Goal: Book appointment/travel/reservation

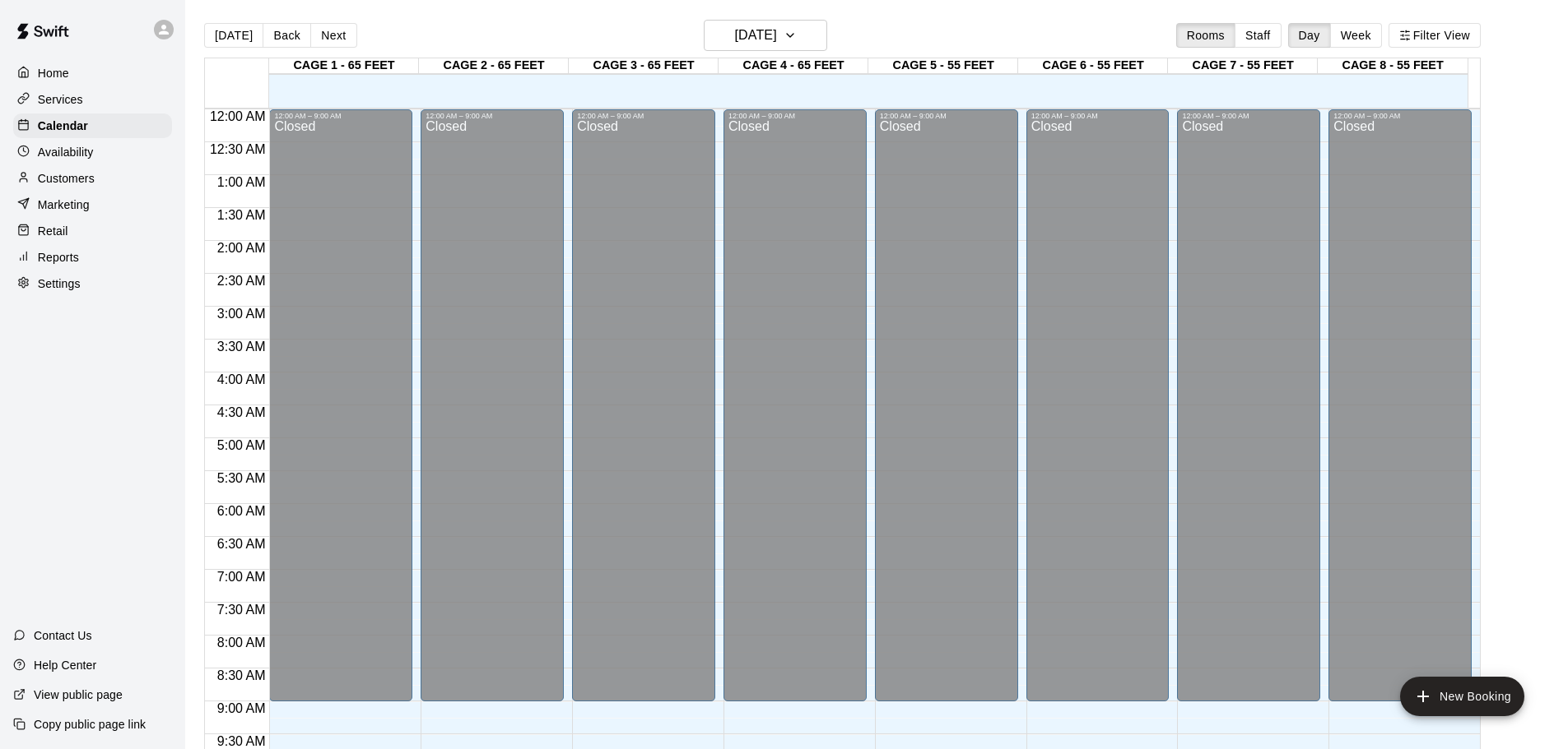
scroll to position [723, 0]
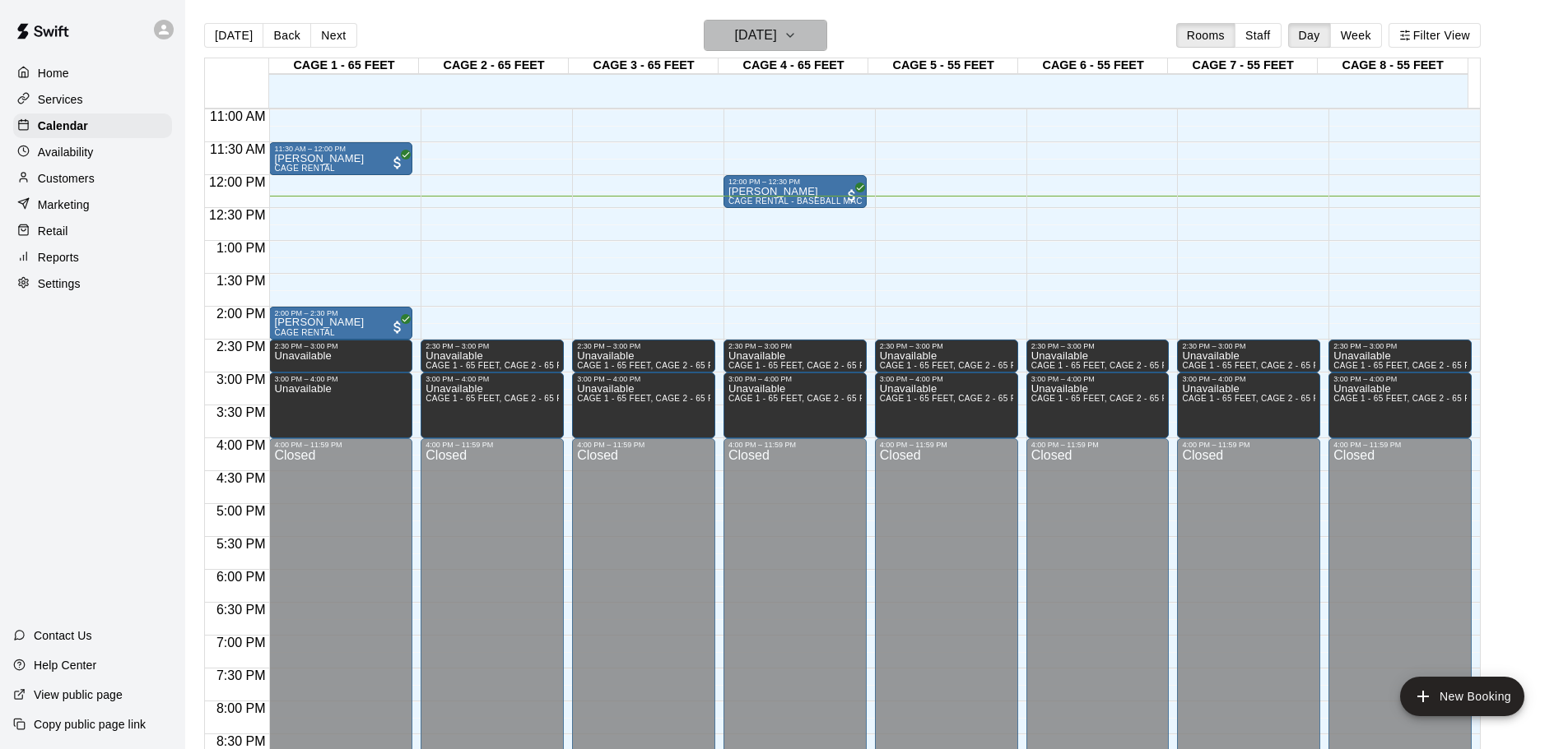
click at [796, 30] on icon "button" at bounding box center [790, 35] width 13 height 20
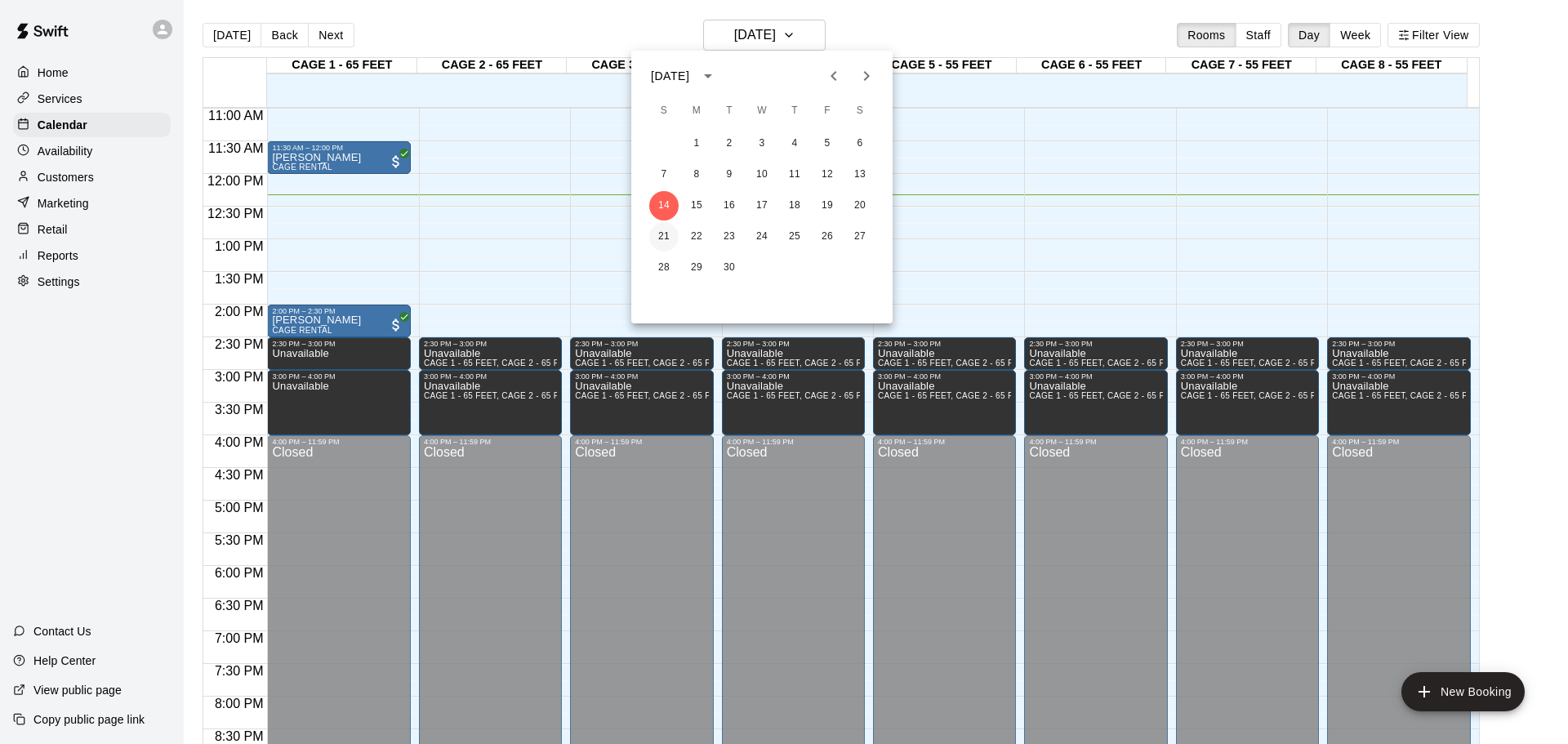
click at [658, 243] on button "21" at bounding box center [663, 237] width 29 height 29
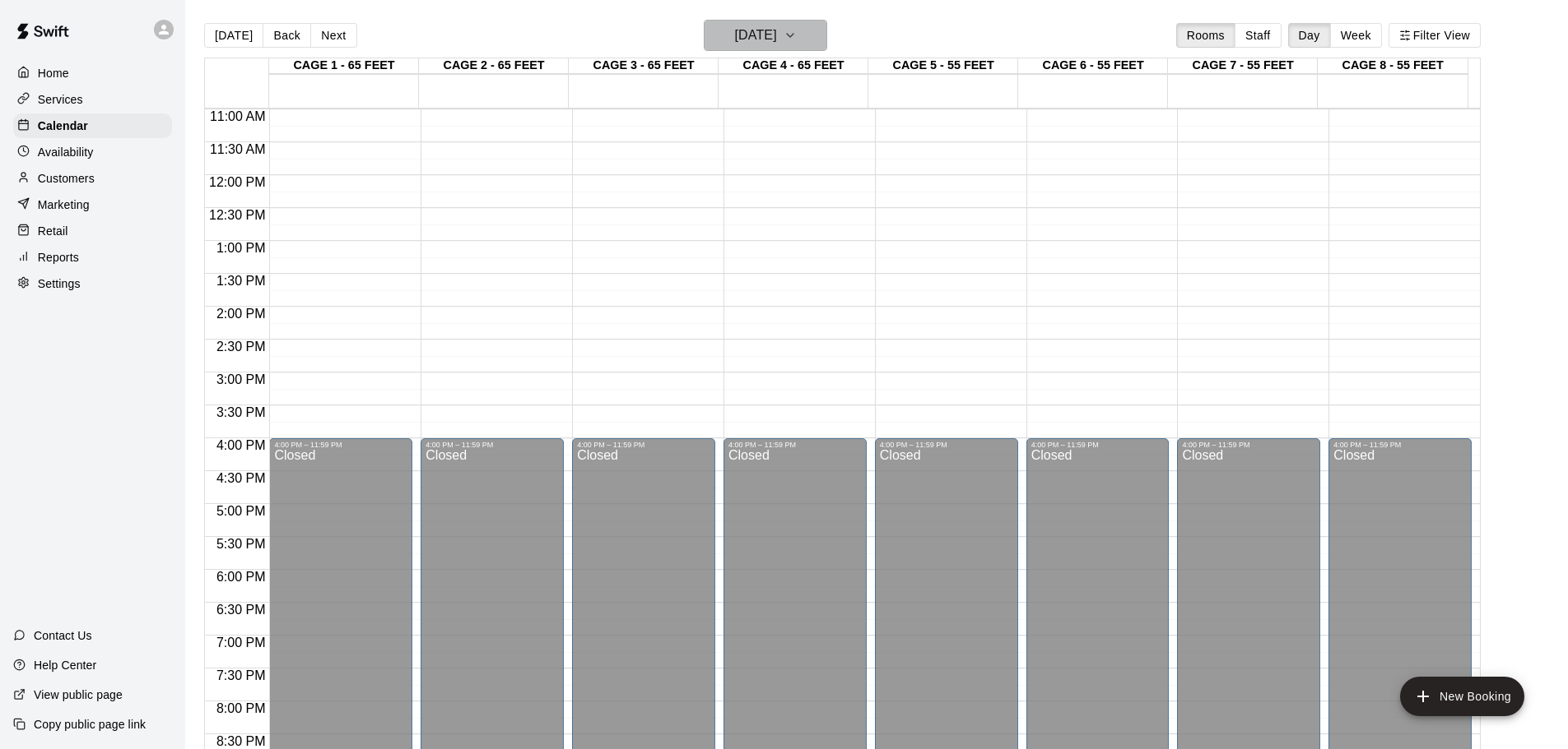
click at [796, 39] on icon "button" at bounding box center [790, 35] width 13 height 20
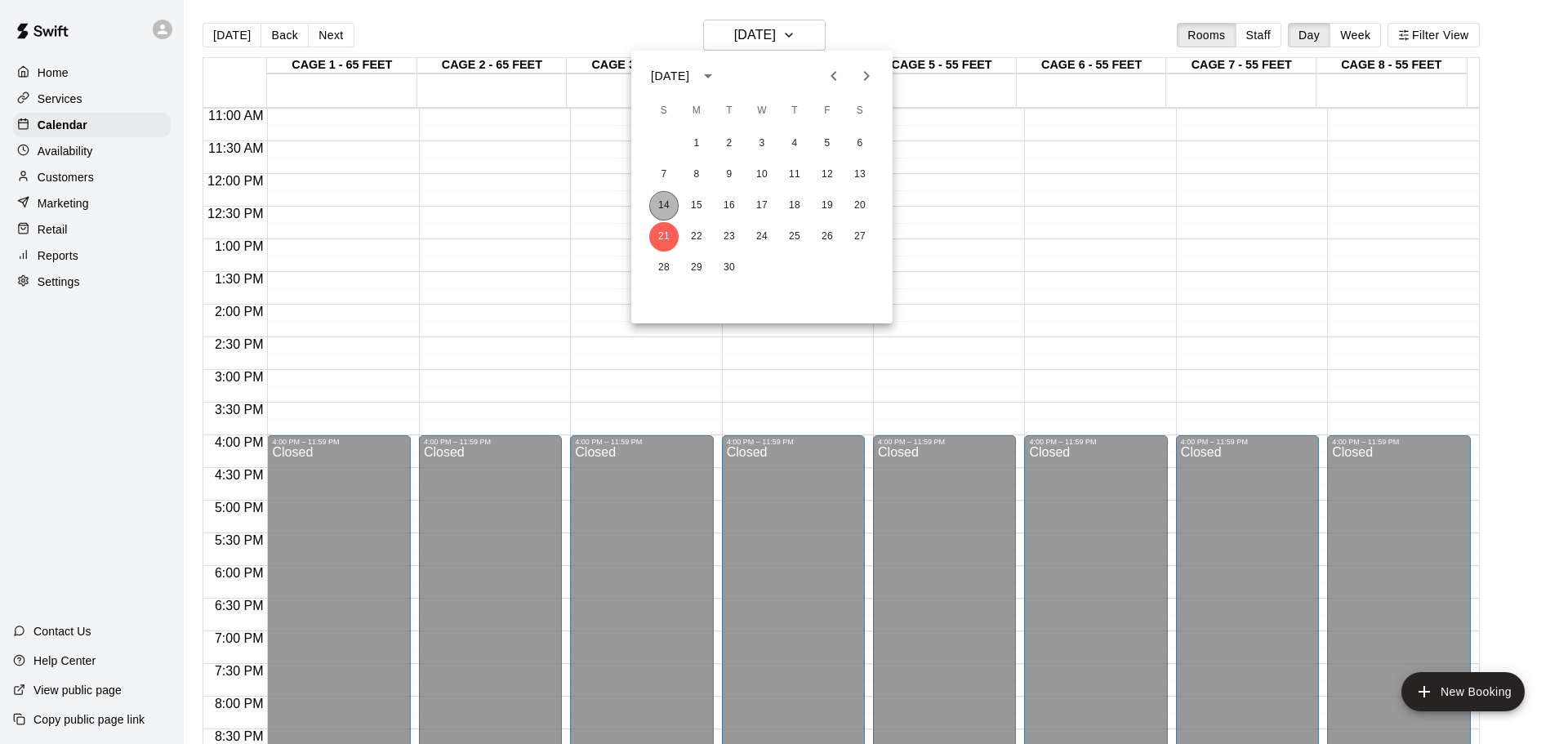
click at [658, 202] on button "14" at bounding box center [663, 206] width 29 height 29
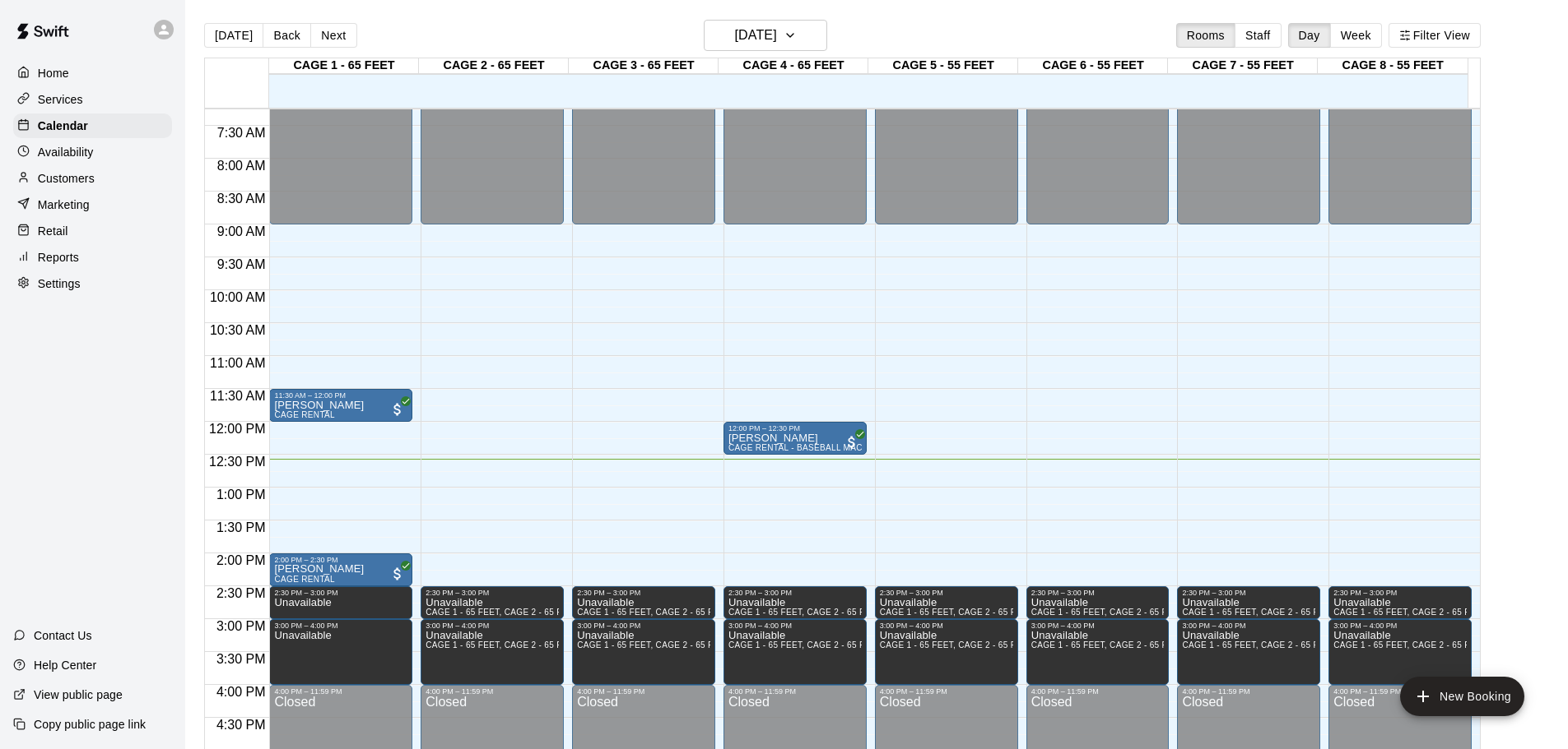
scroll to position [559, 0]
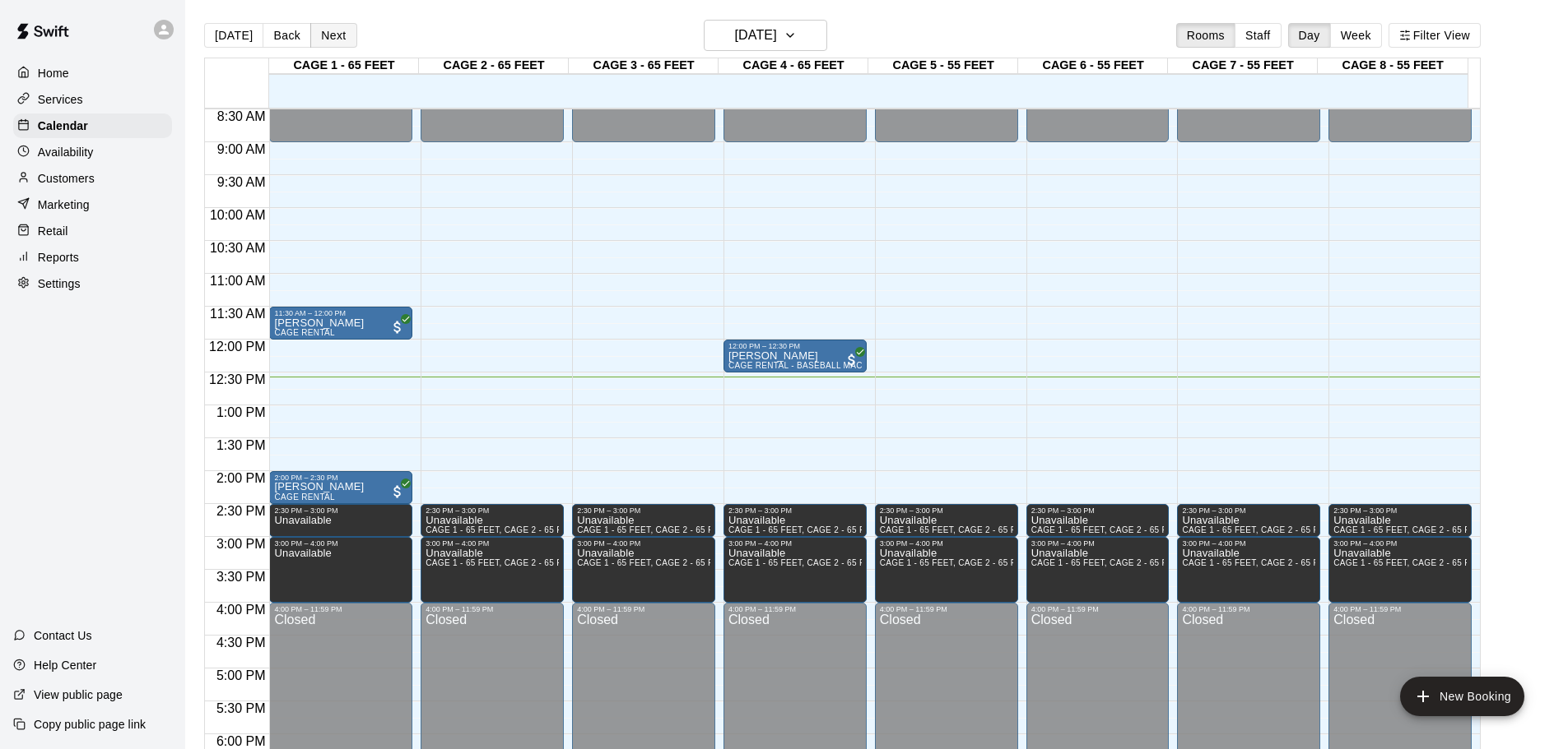
click at [321, 45] on button "Next" at bounding box center [334, 35] width 46 height 25
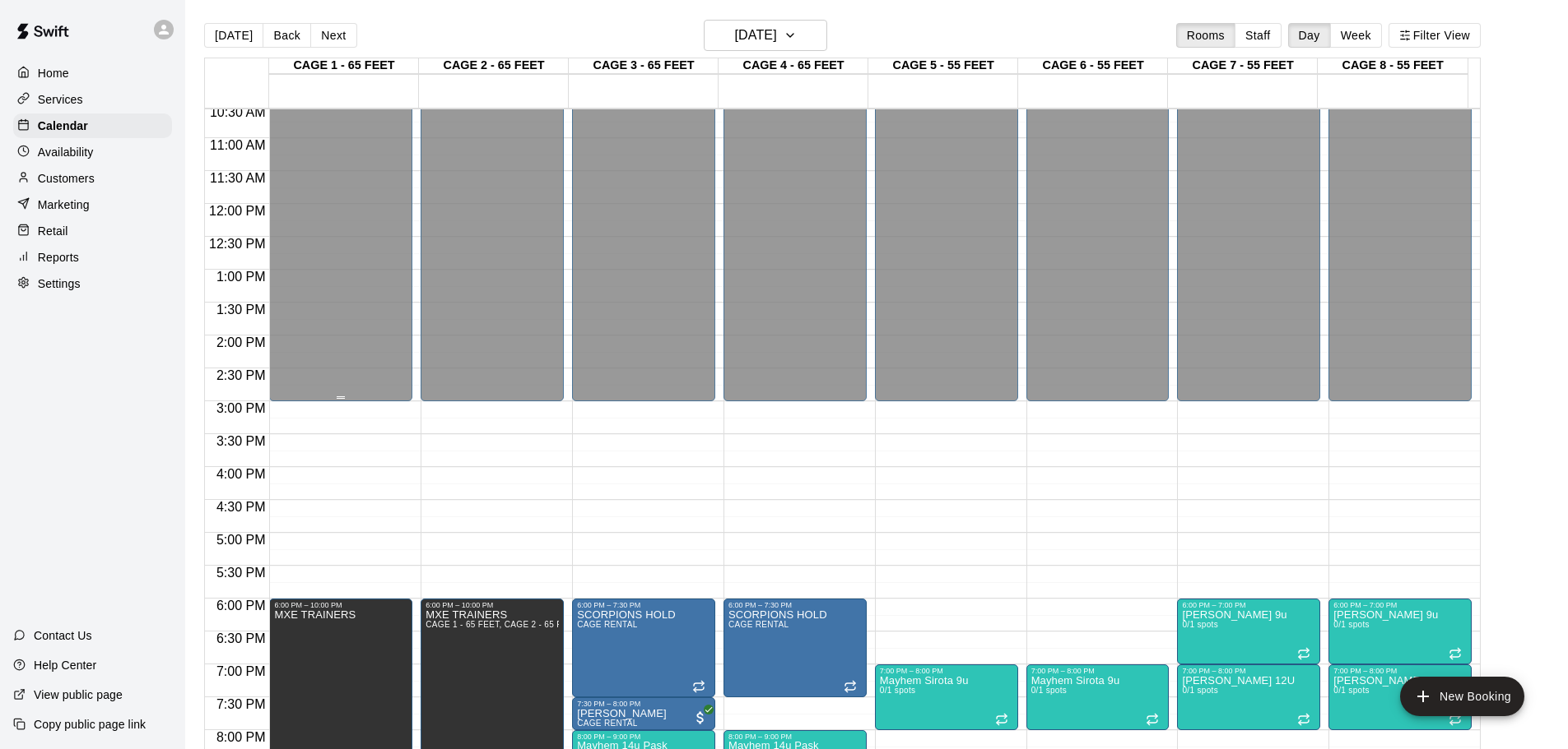
scroll to position [723, 0]
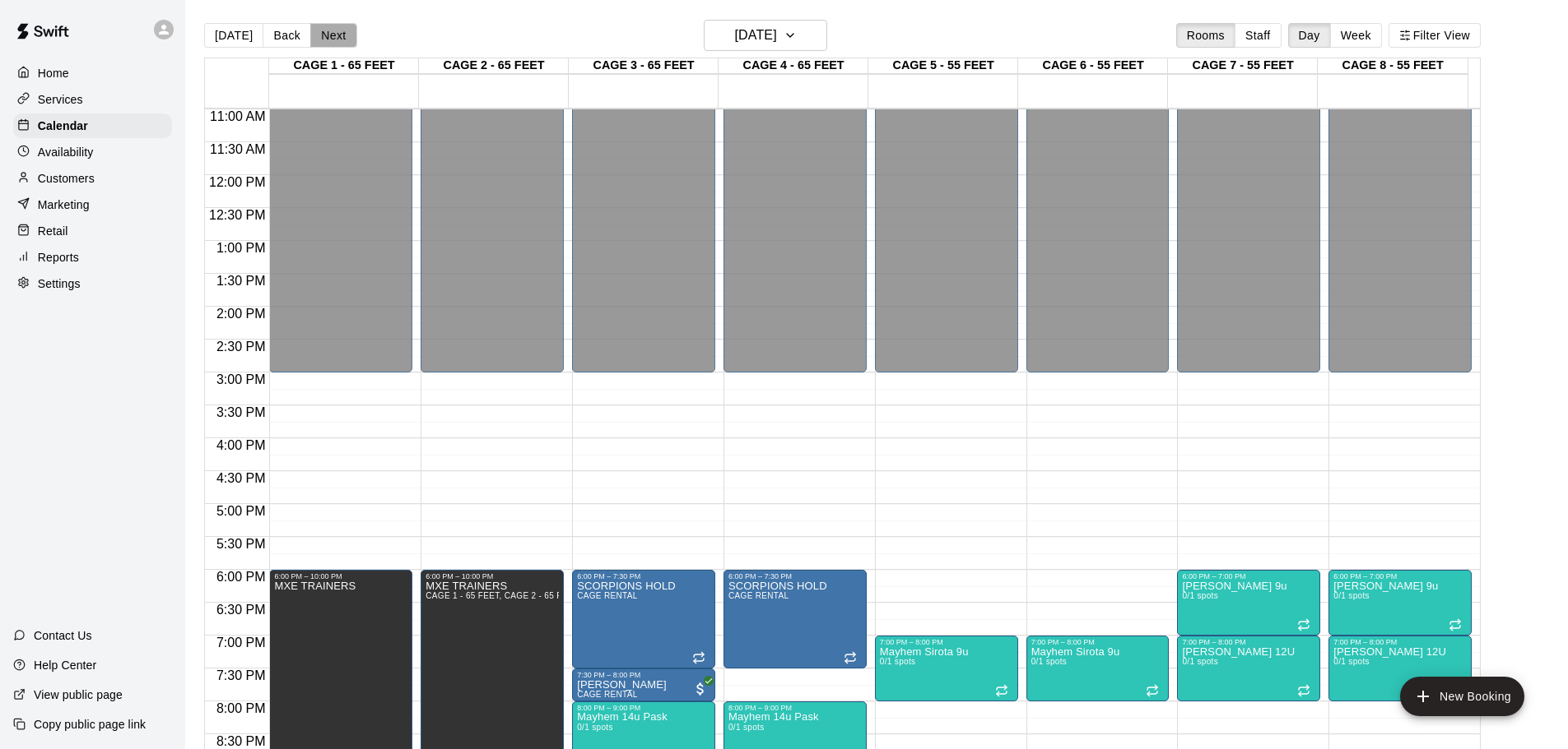
click at [331, 28] on button "Next" at bounding box center [334, 35] width 46 height 25
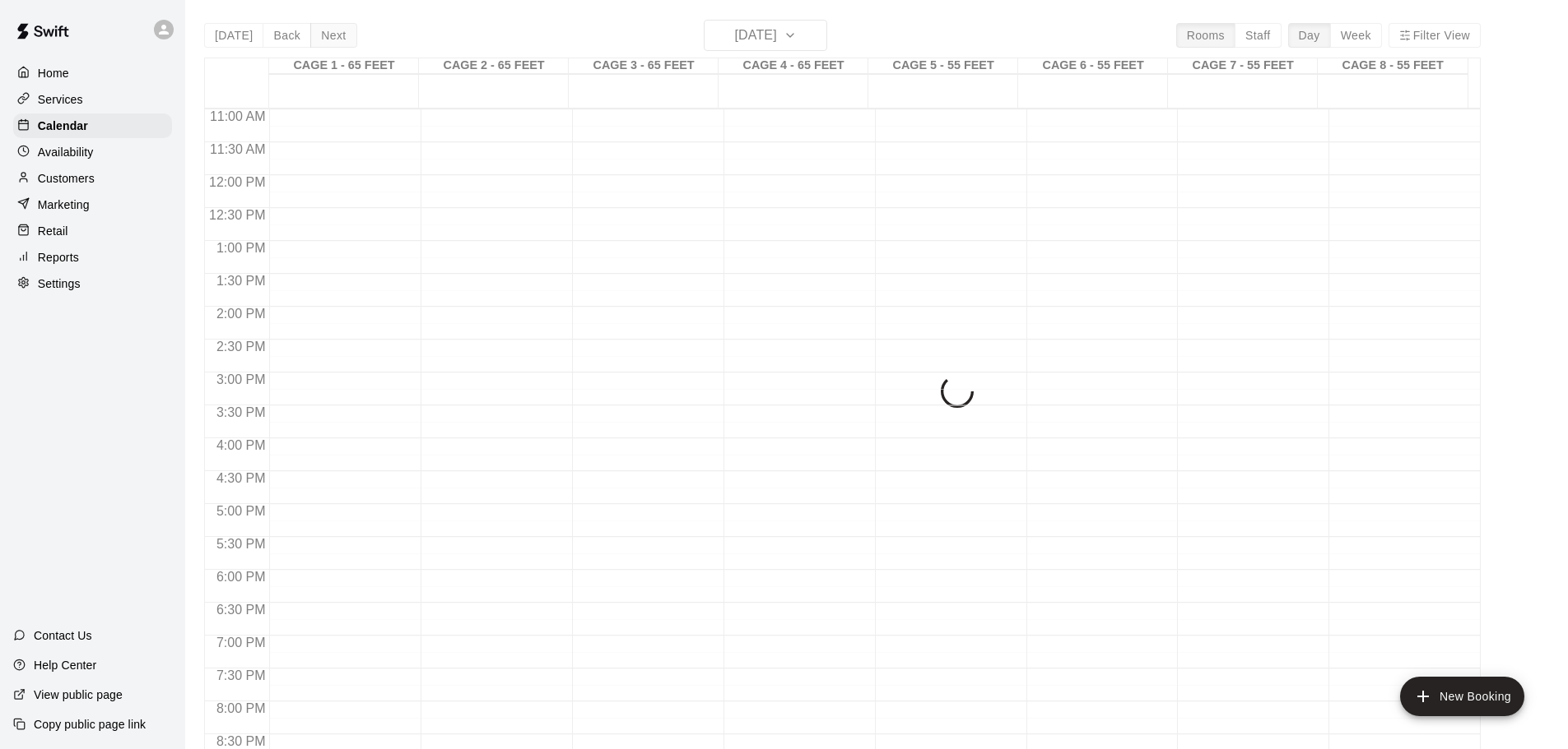
click at [331, 28] on div "[DATE] Back [DATE][DATE] Rooms Staff Day Week Filter View CAGE 1 - 65 FEET 16 T…" at bounding box center [842, 394] width 1276 height 749
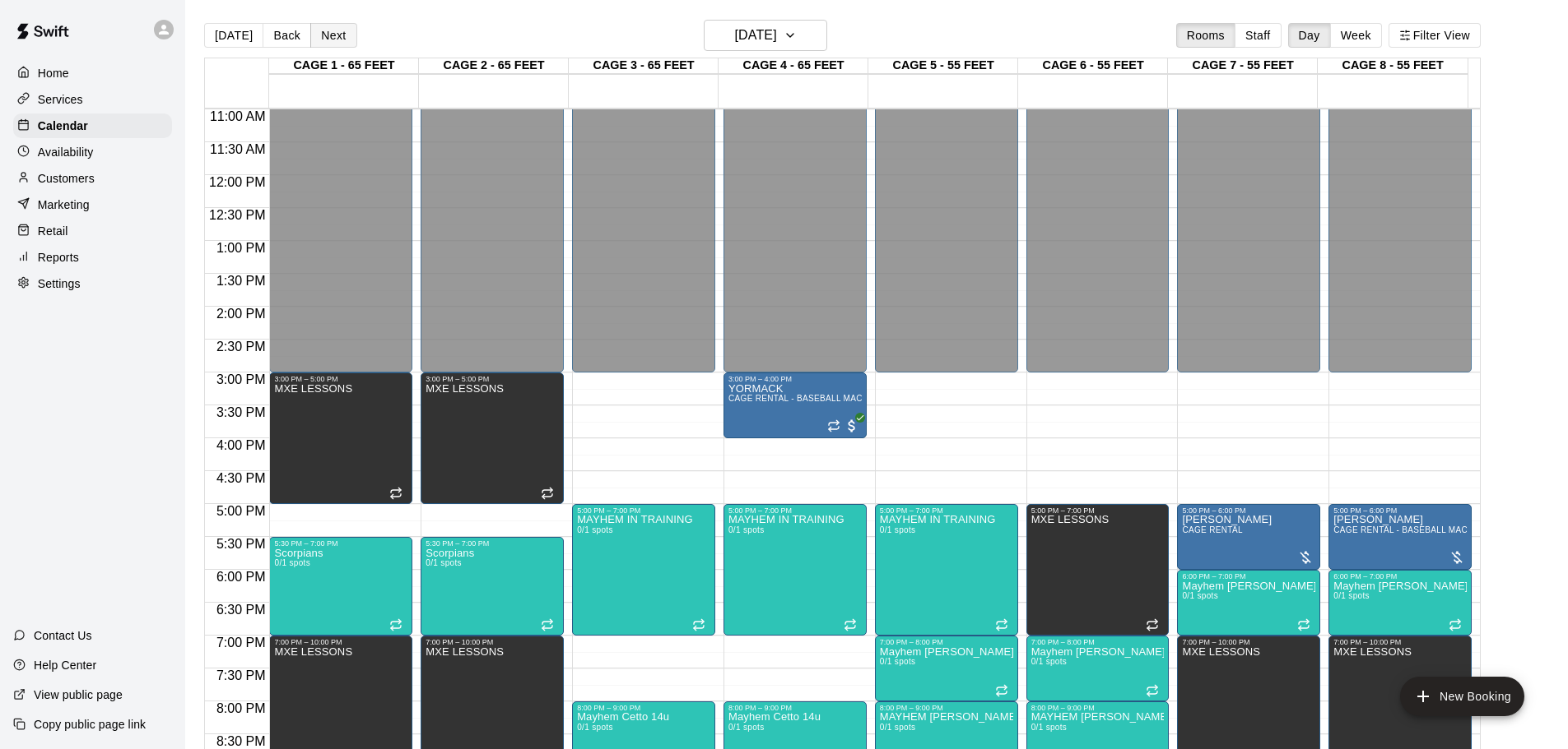
click at [331, 28] on button "Next" at bounding box center [334, 35] width 46 height 25
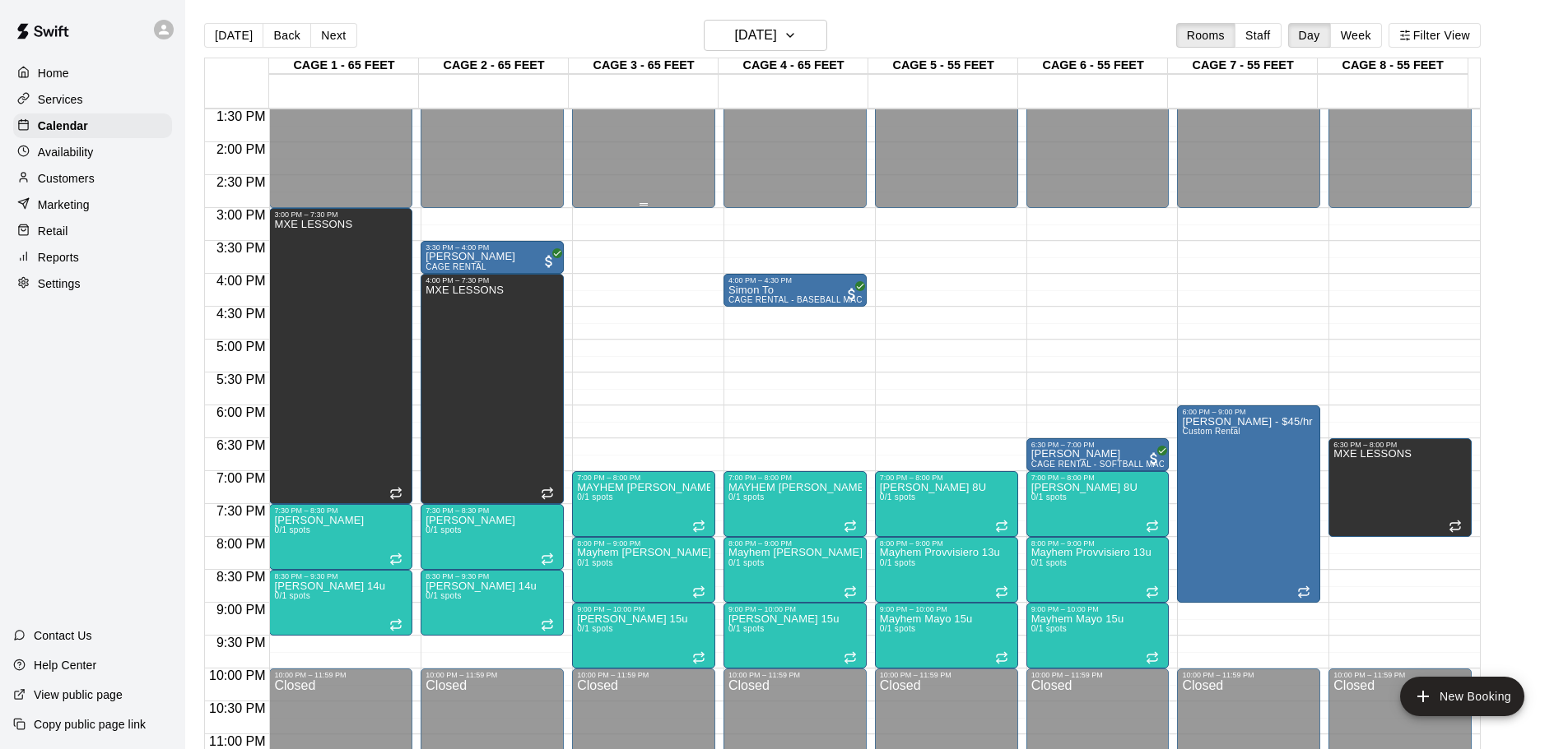
scroll to position [806, 0]
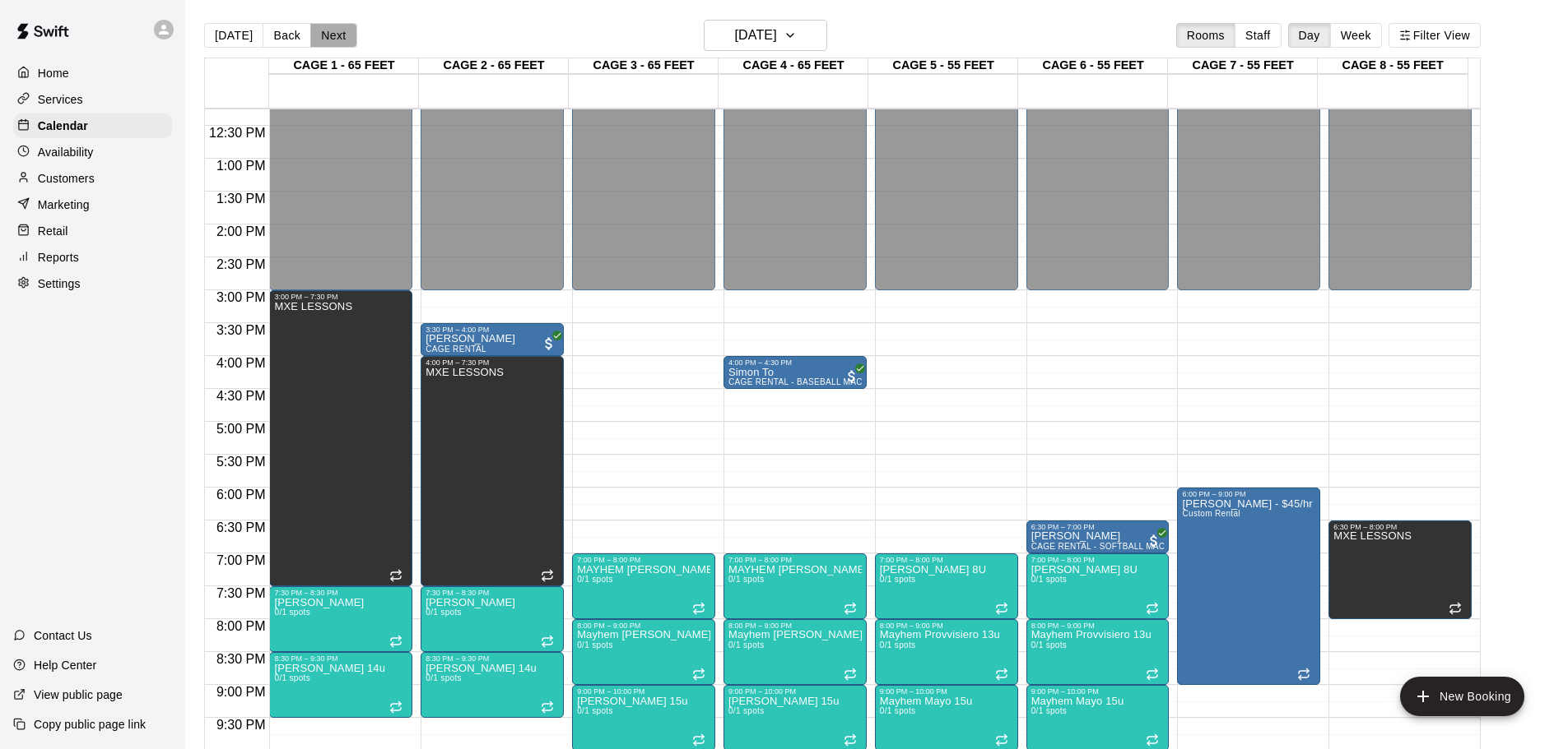
click at [343, 35] on button "Next" at bounding box center [334, 35] width 46 height 25
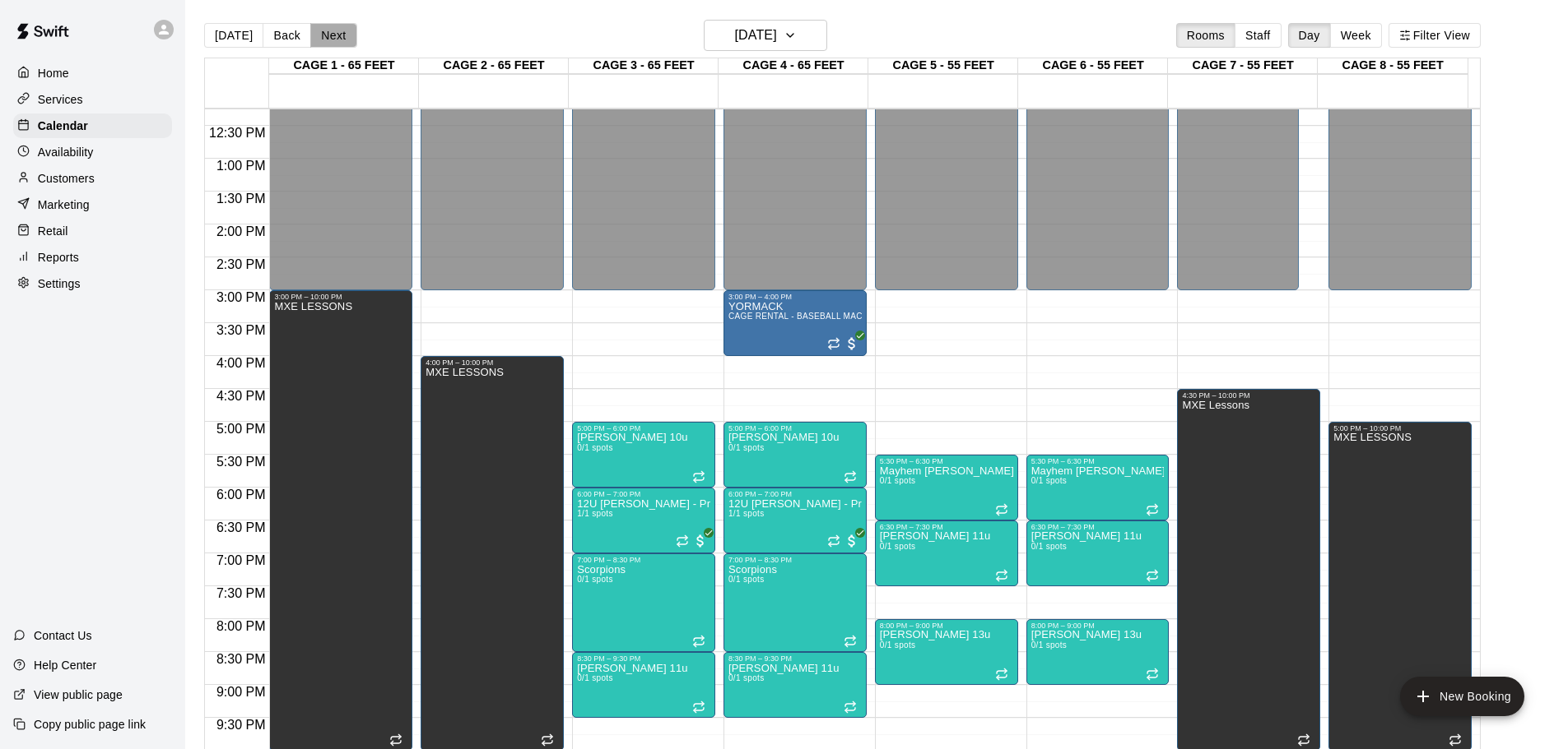
click at [343, 40] on button "Next" at bounding box center [334, 35] width 46 height 25
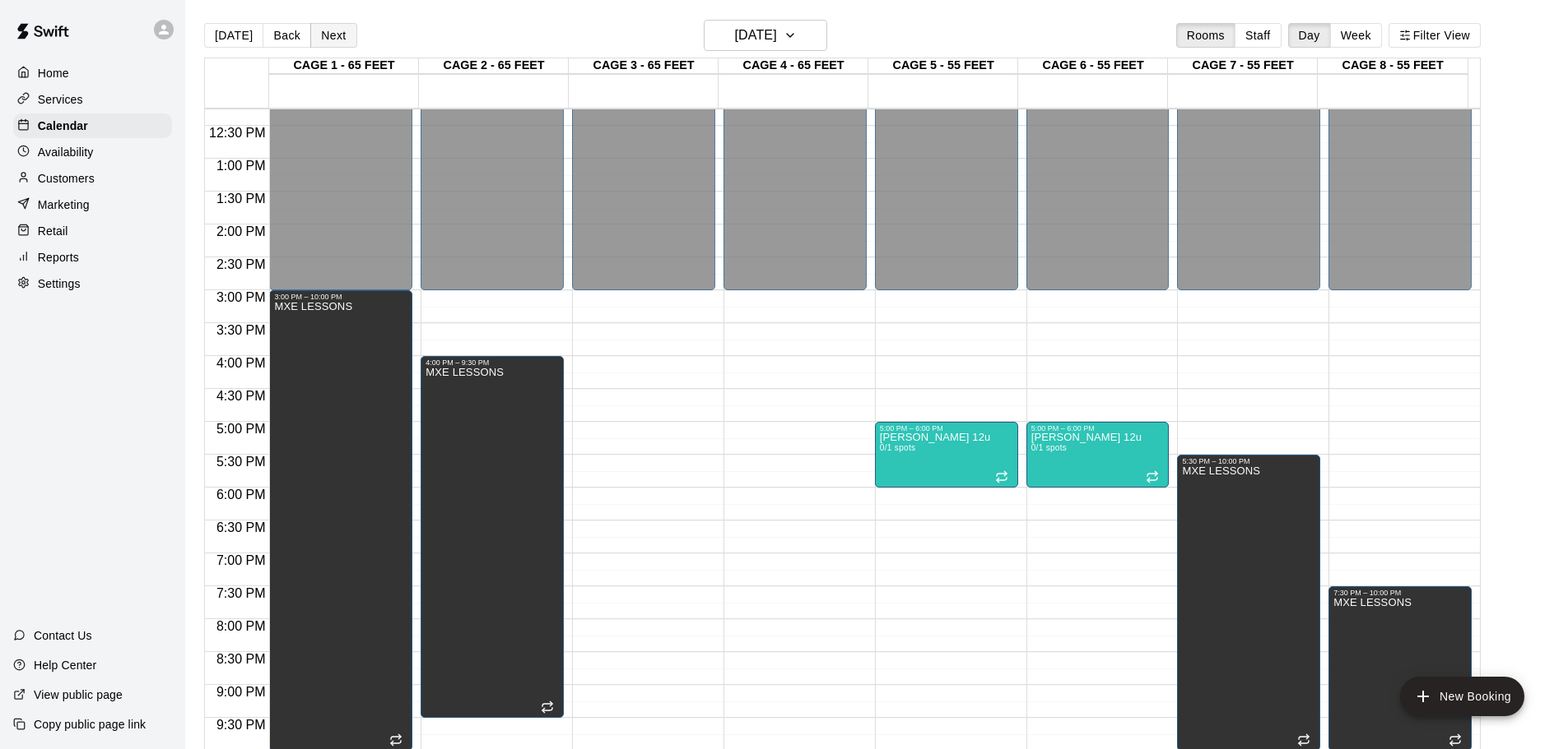
click at [343, 40] on button "Next" at bounding box center [334, 35] width 46 height 25
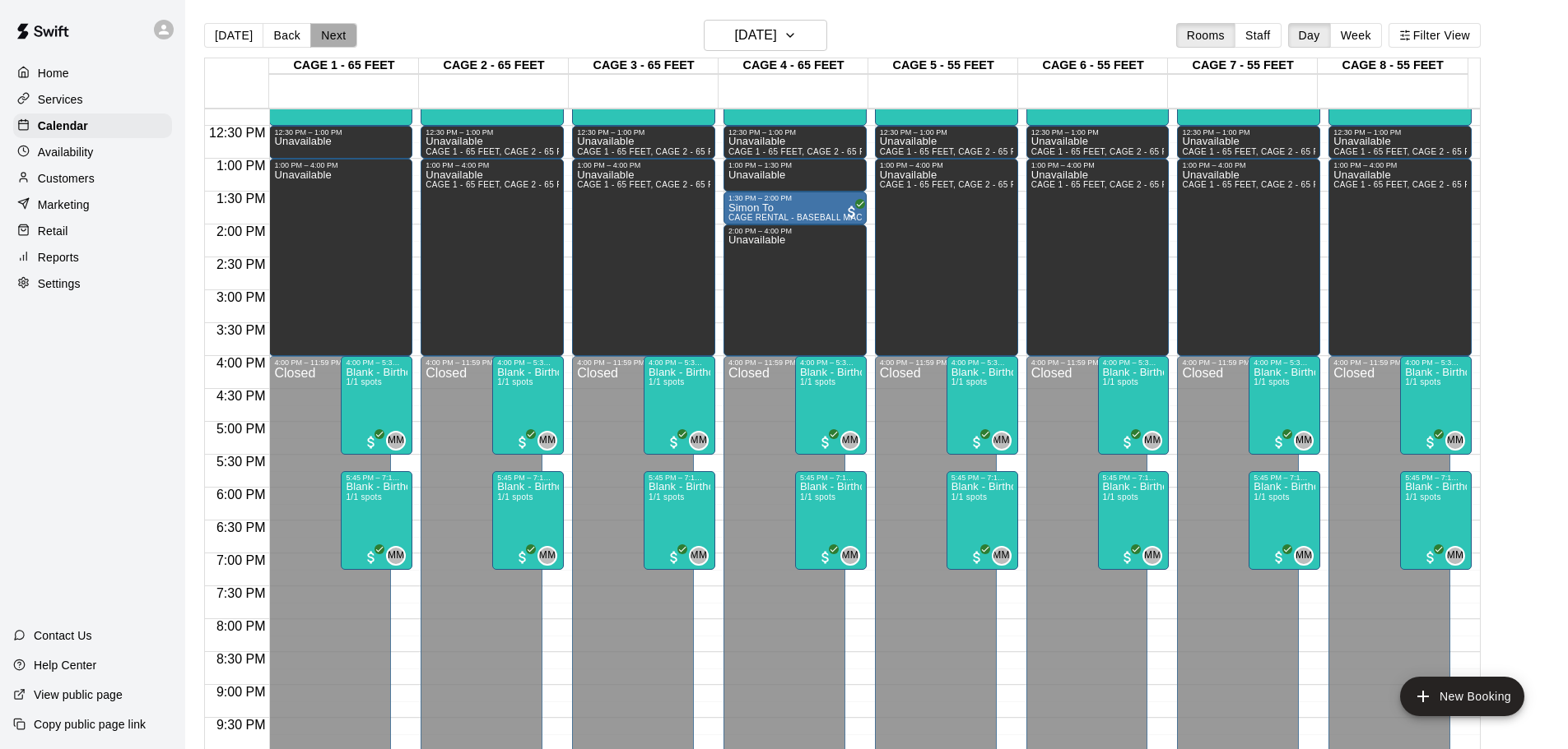
click at [343, 40] on button "Next" at bounding box center [334, 35] width 46 height 25
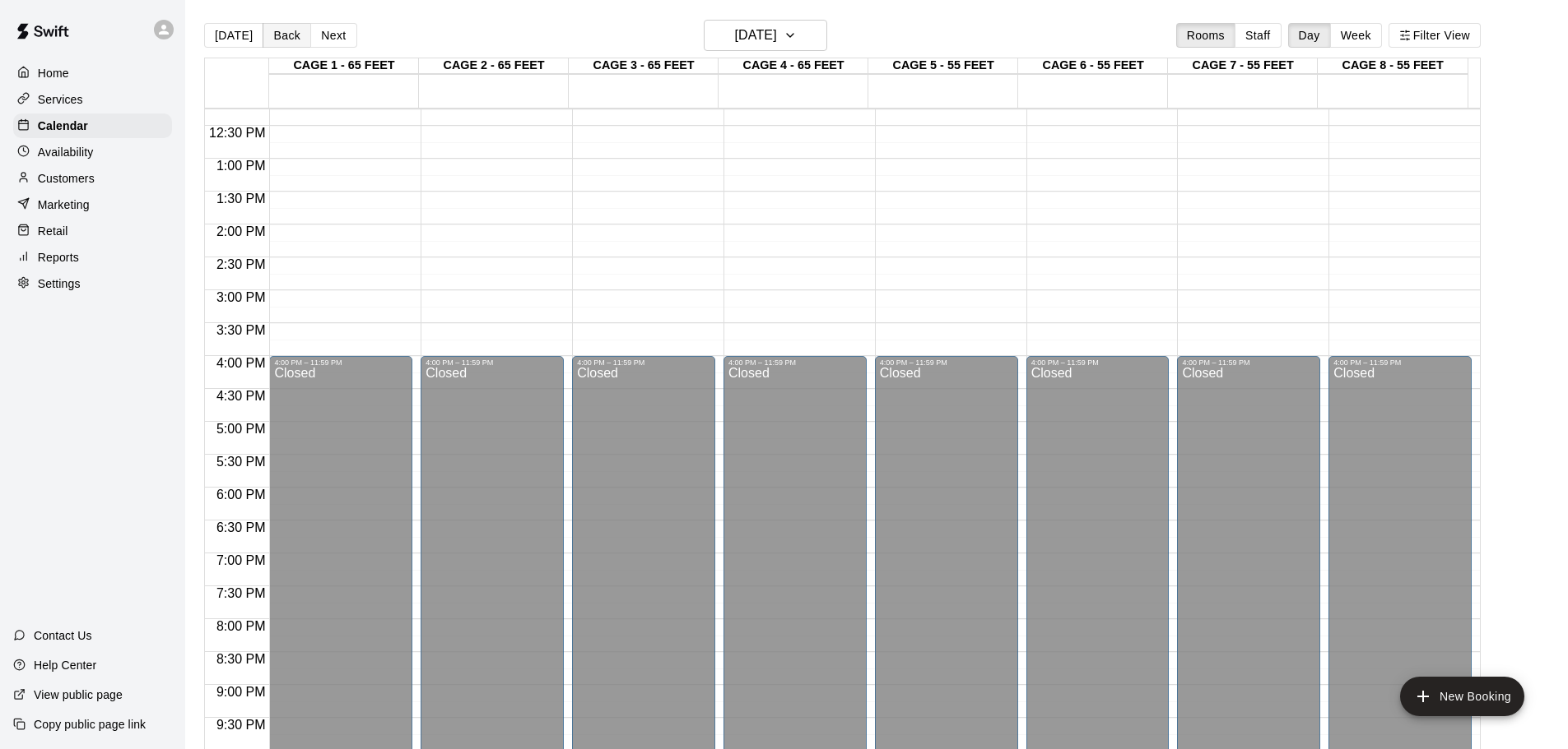
click at [279, 35] on button "Back" at bounding box center [287, 35] width 49 height 25
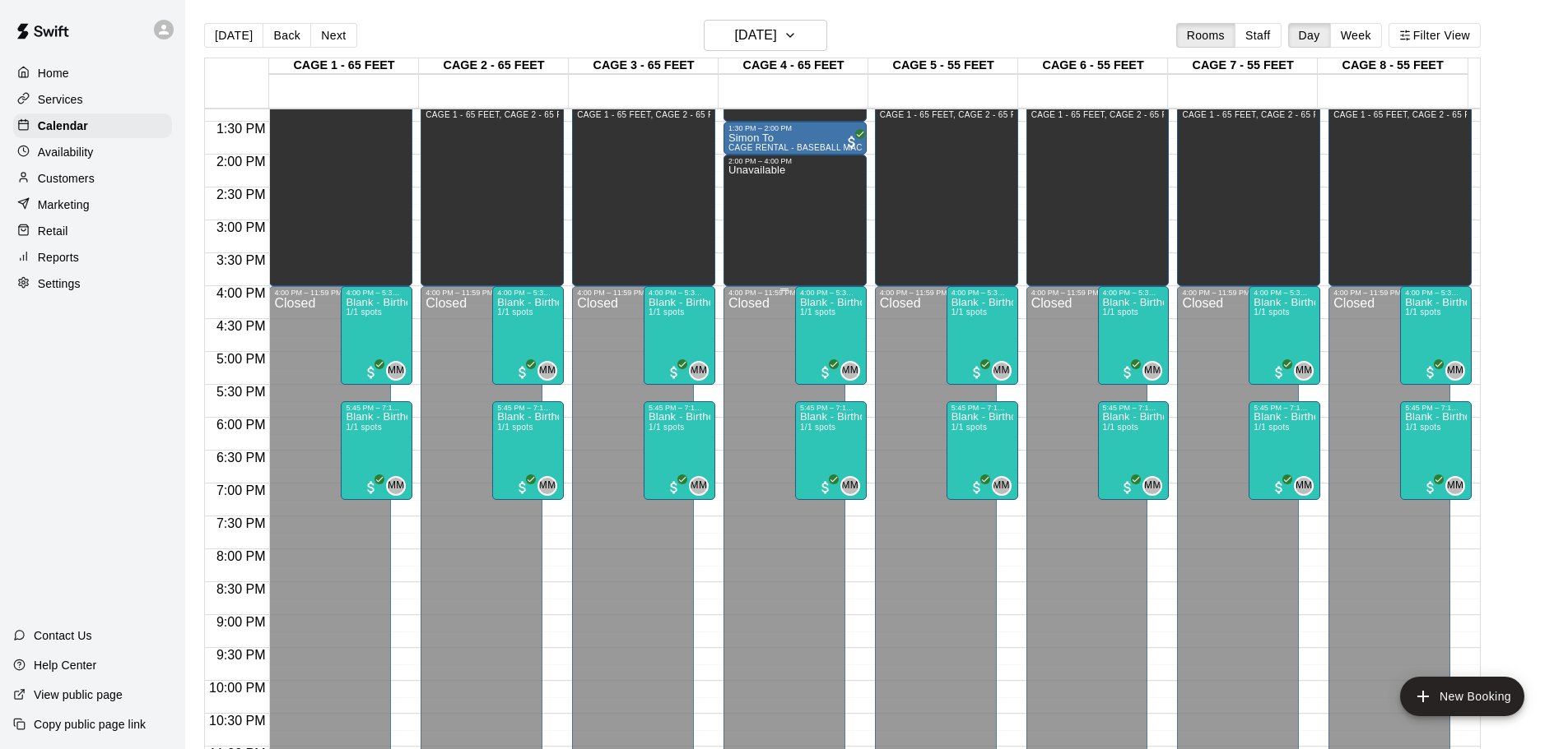
scroll to position [757, 0]
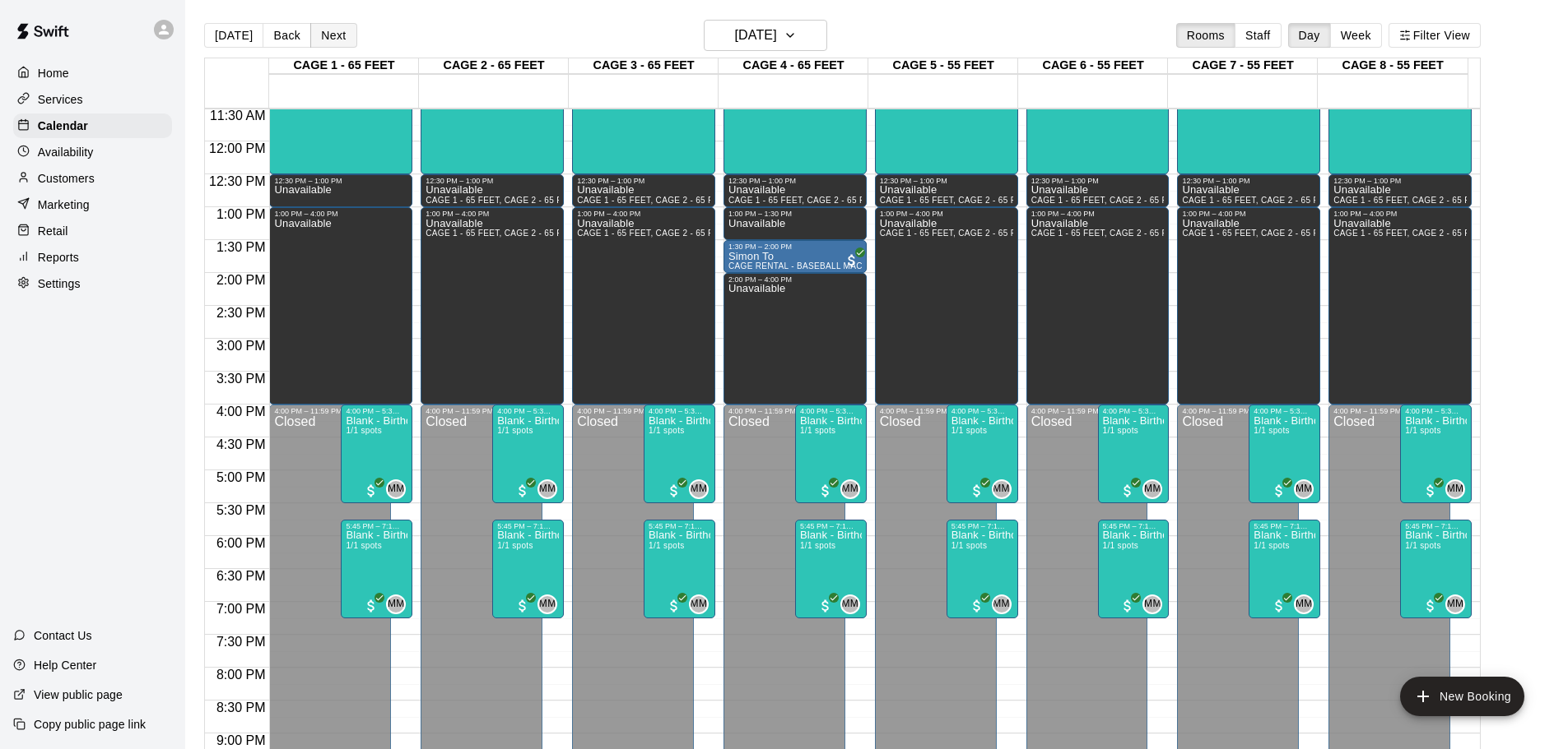
click at [322, 42] on button "Next" at bounding box center [334, 35] width 46 height 25
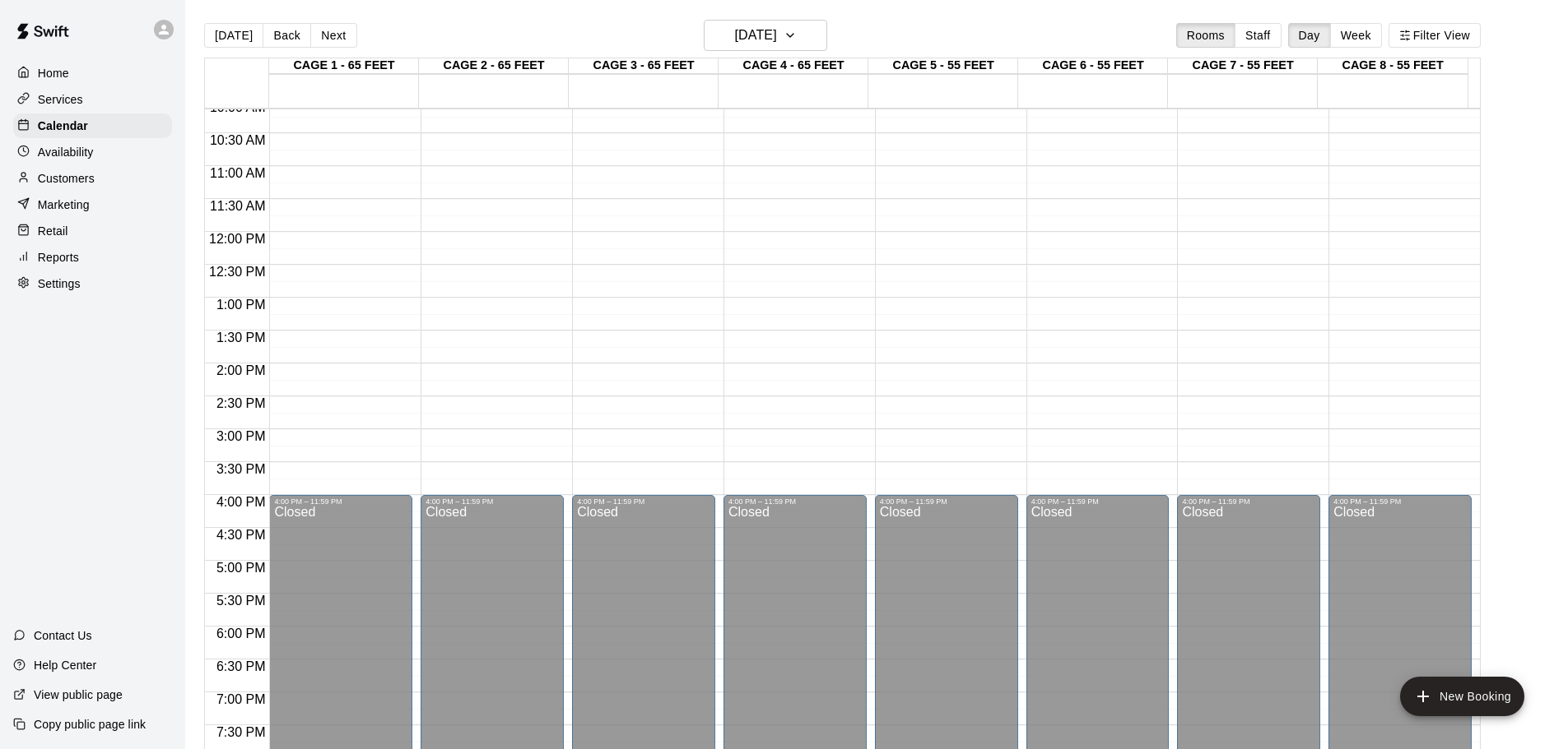
scroll to position [511, 0]
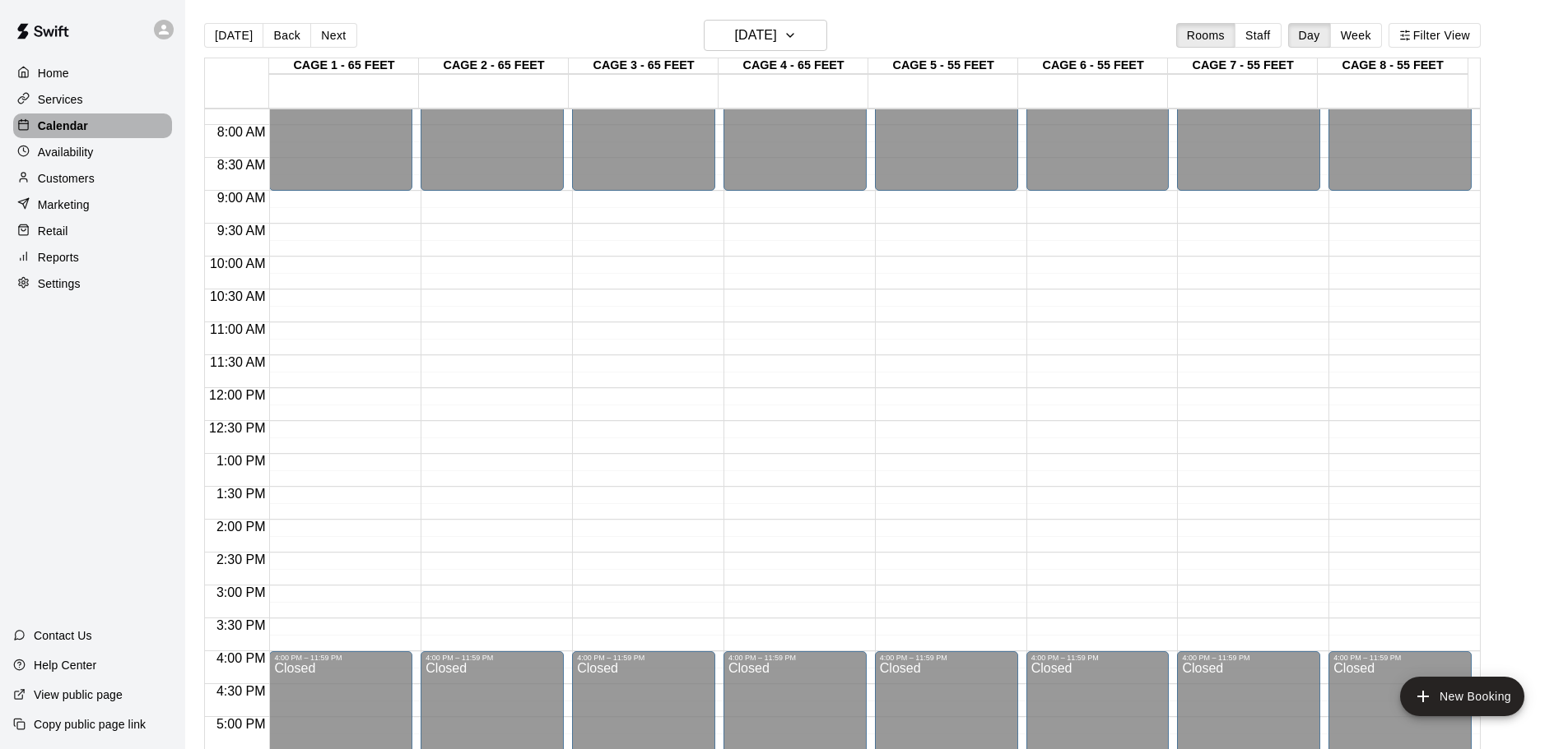
click at [119, 122] on div "Calendar" at bounding box center [92, 126] width 159 height 25
click at [208, 44] on button "[DATE]" at bounding box center [234, 35] width 59 height 25
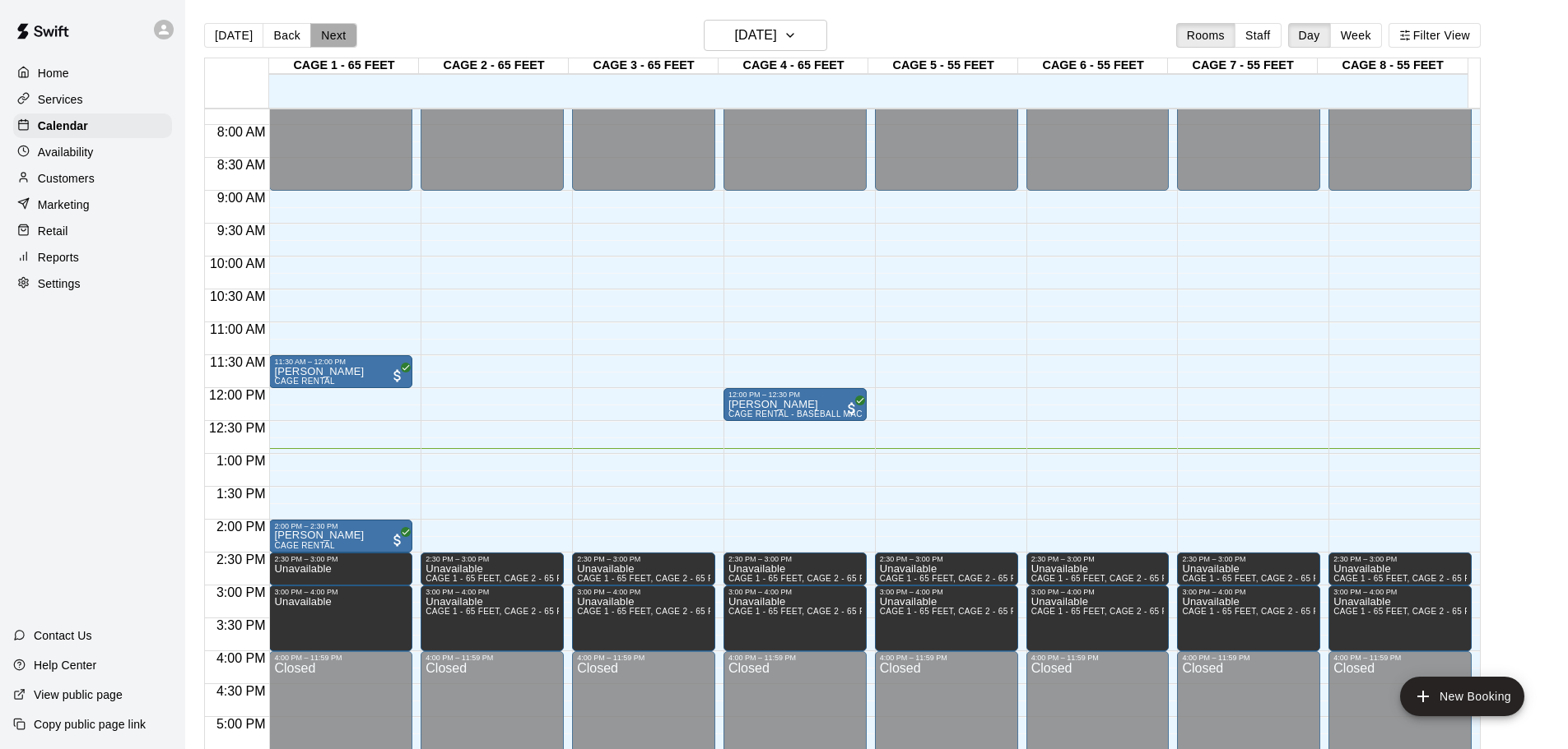
click at [346, 33] on button "Next" at bounding box center [334, 35] width 46 height 25
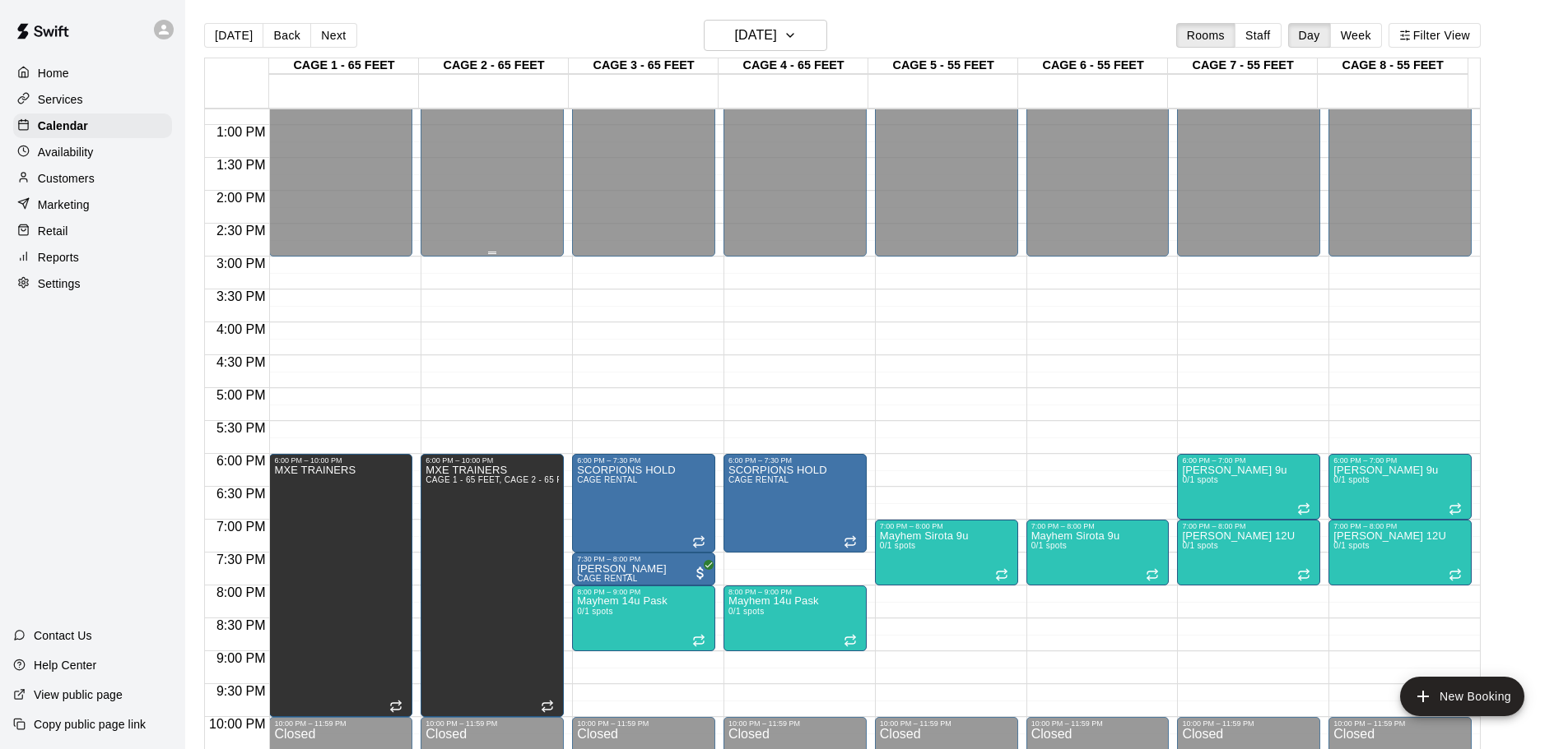
scroll to position [922, 0]
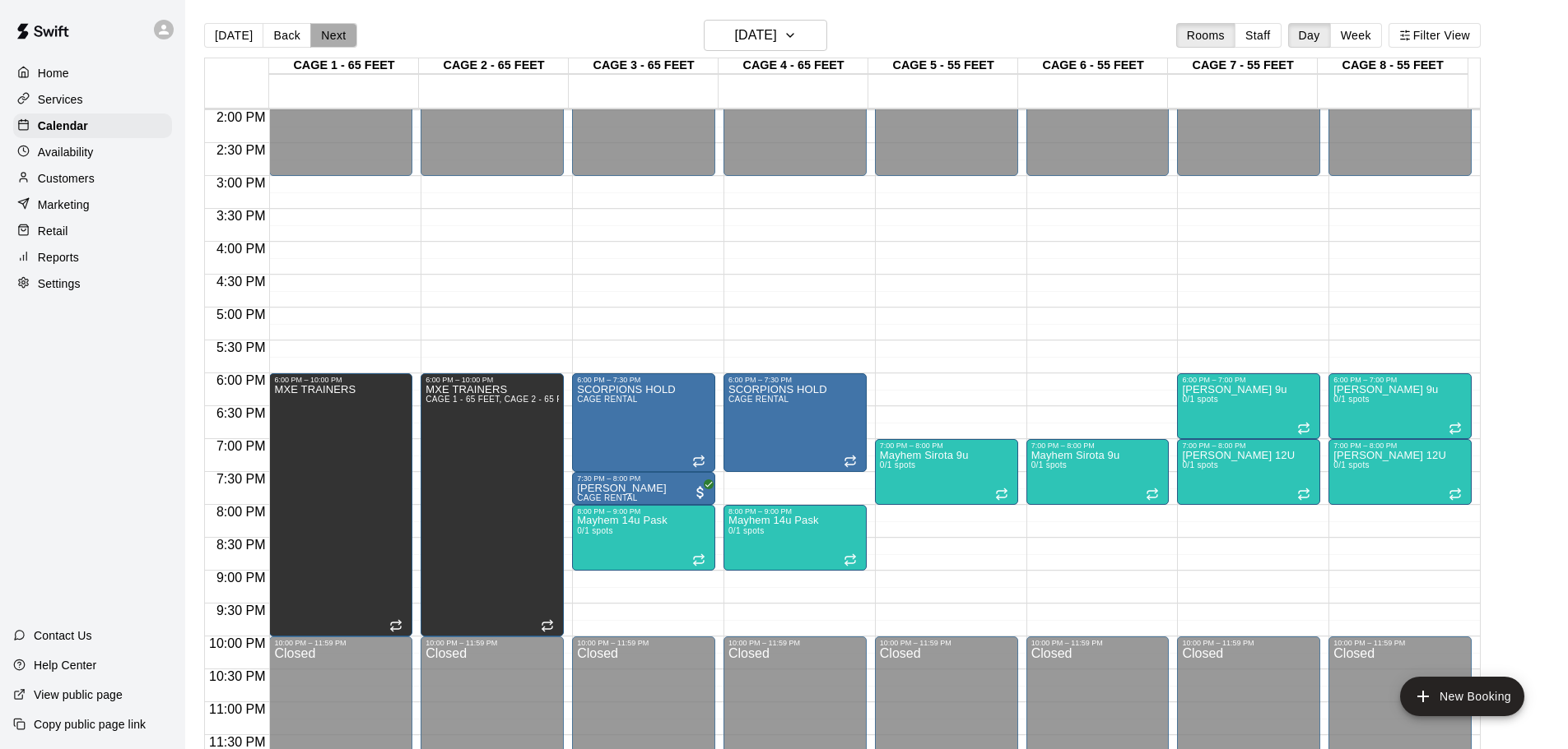
click at [327, 40] on button "Next" at bounding box center [334, 35] width 46 height 25
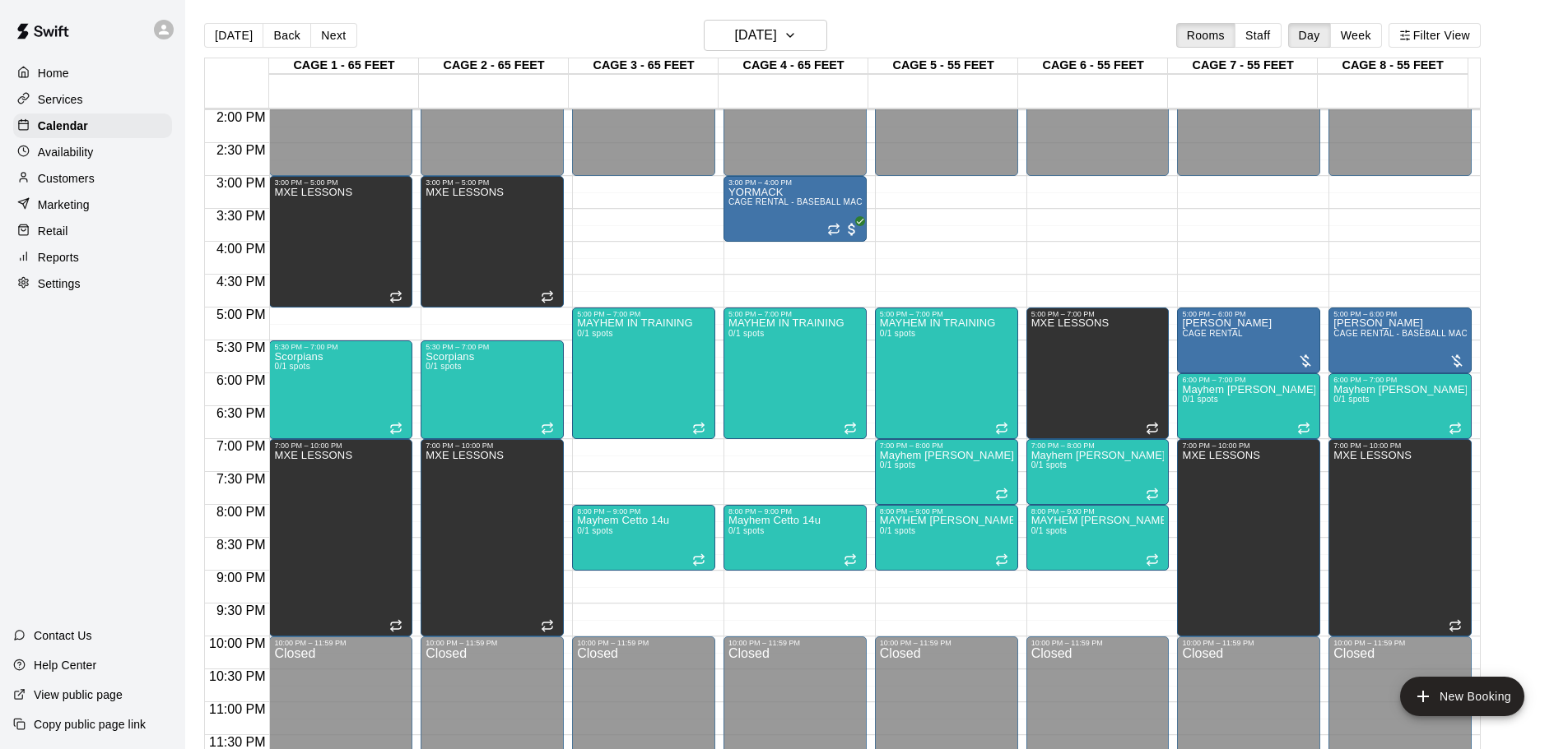
click at [327, 40] on button "Next" at bounding box center [334, 35] width 46 height 25
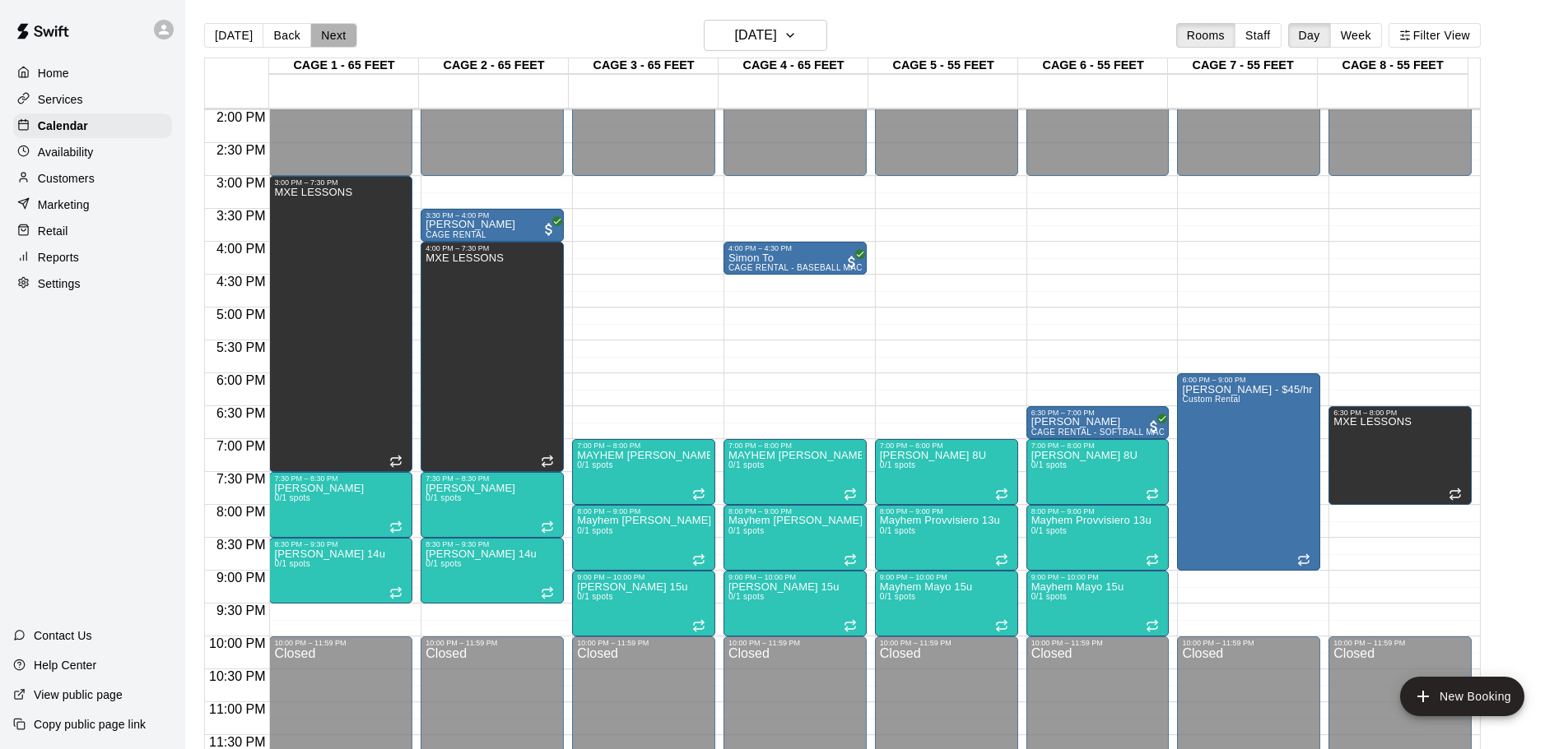
click at [327, 40] on button "Next" at bounding box center [334, 35] width 46 height 25
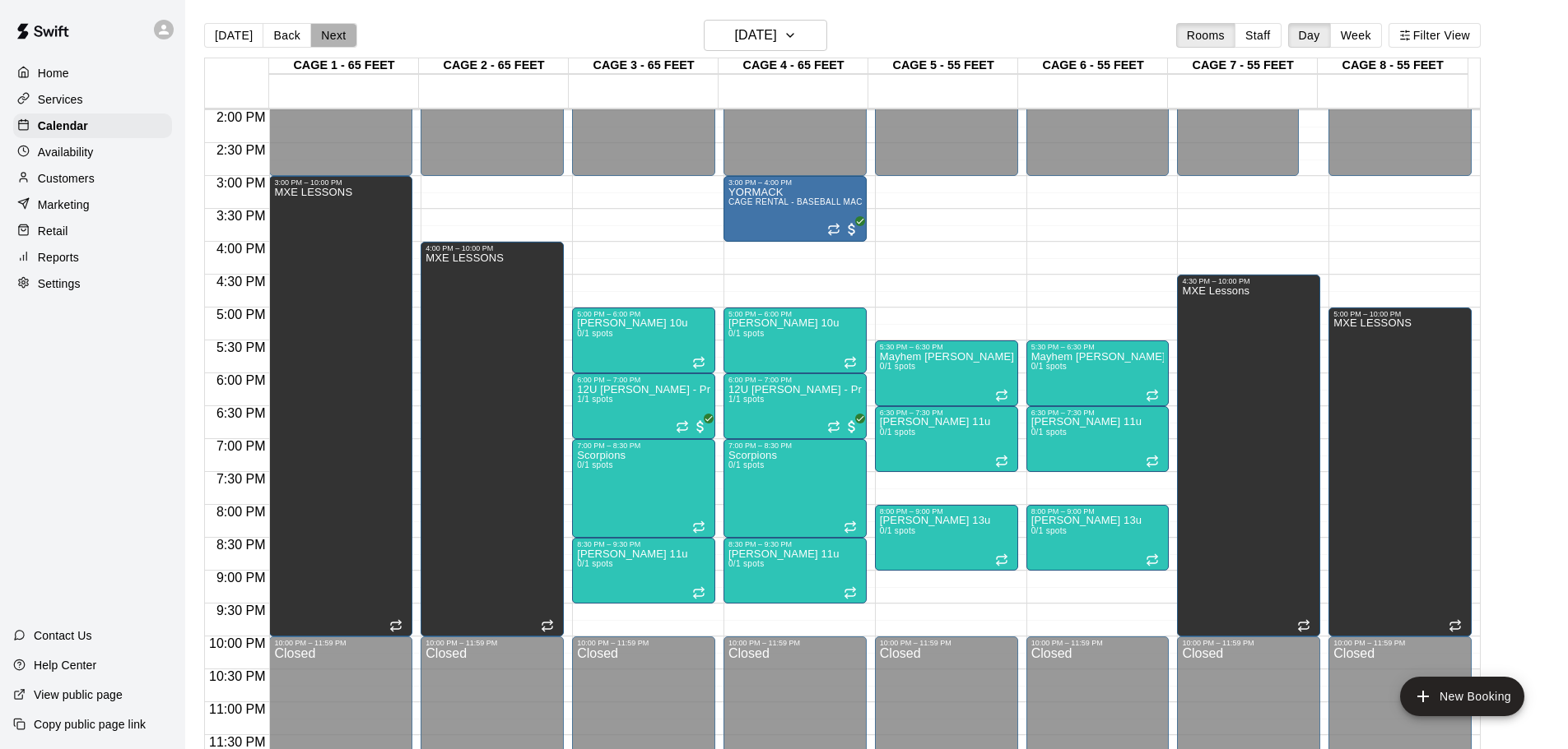
click at [327, 40] on button "Next" at bounding box center [334, 35] width 46 height 25
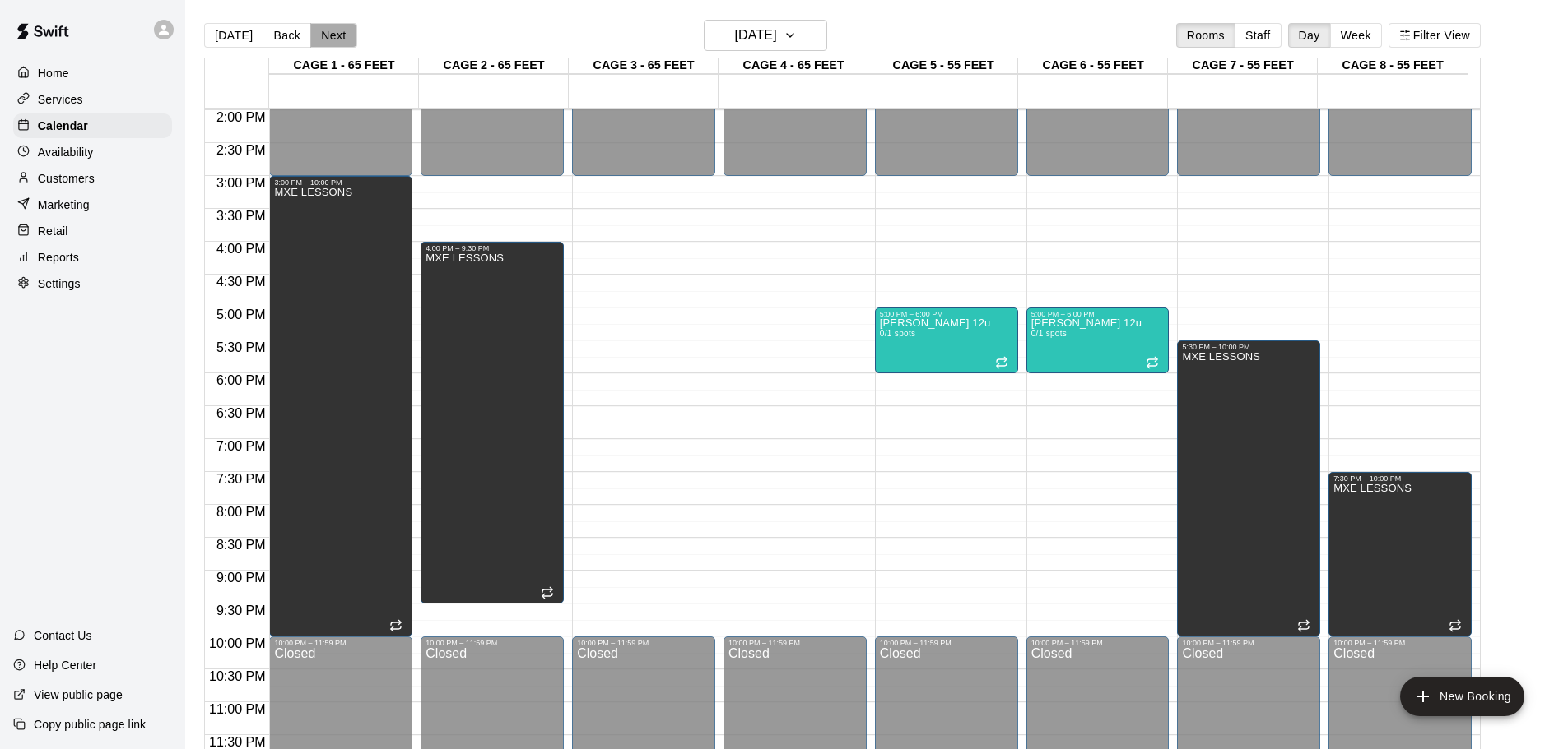
click at [336, 35] on button "Next" at bounding box center [334, 35] width 46 height 25
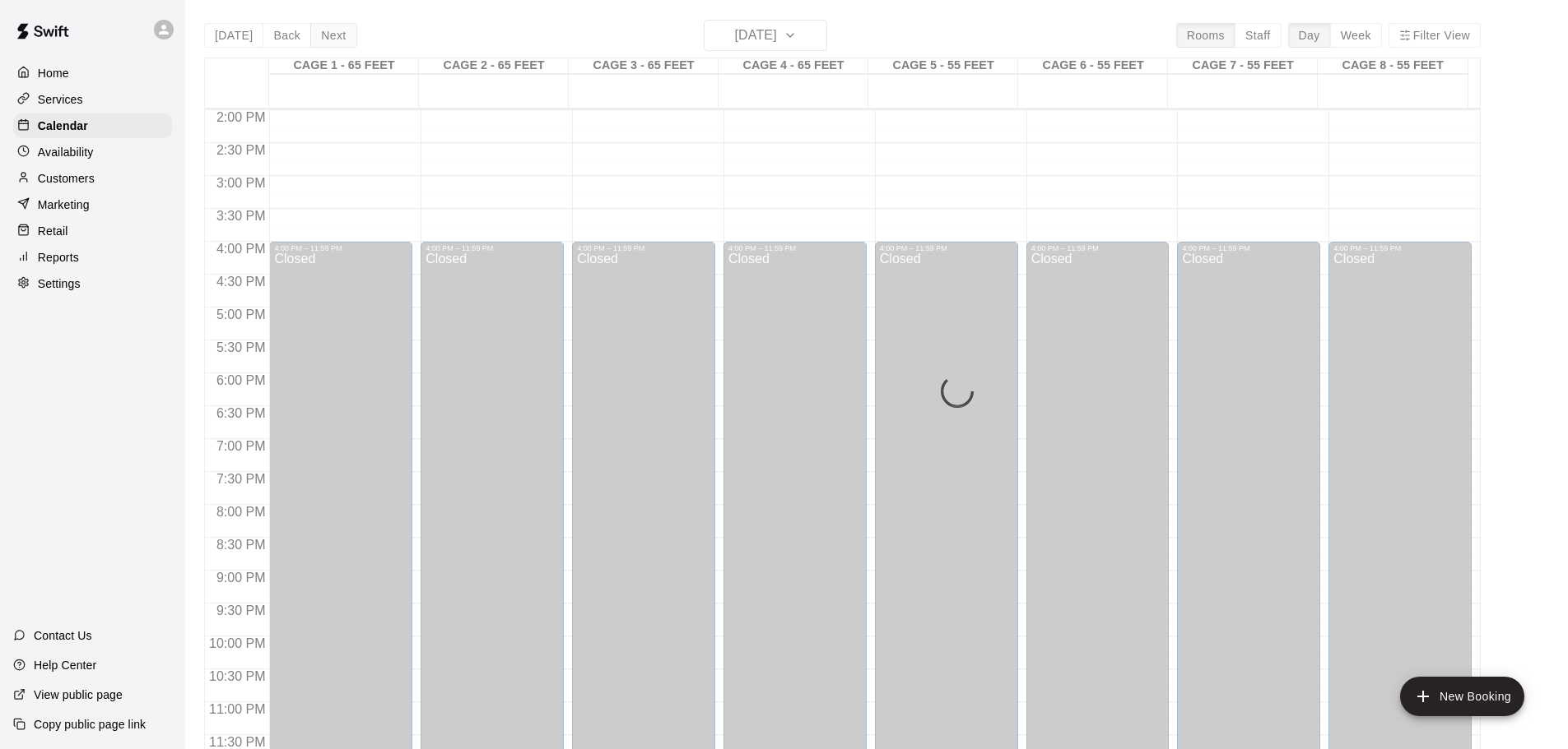
click at [336, 35] on button "Next" at bounding box center [334, 35] width 46 height 25
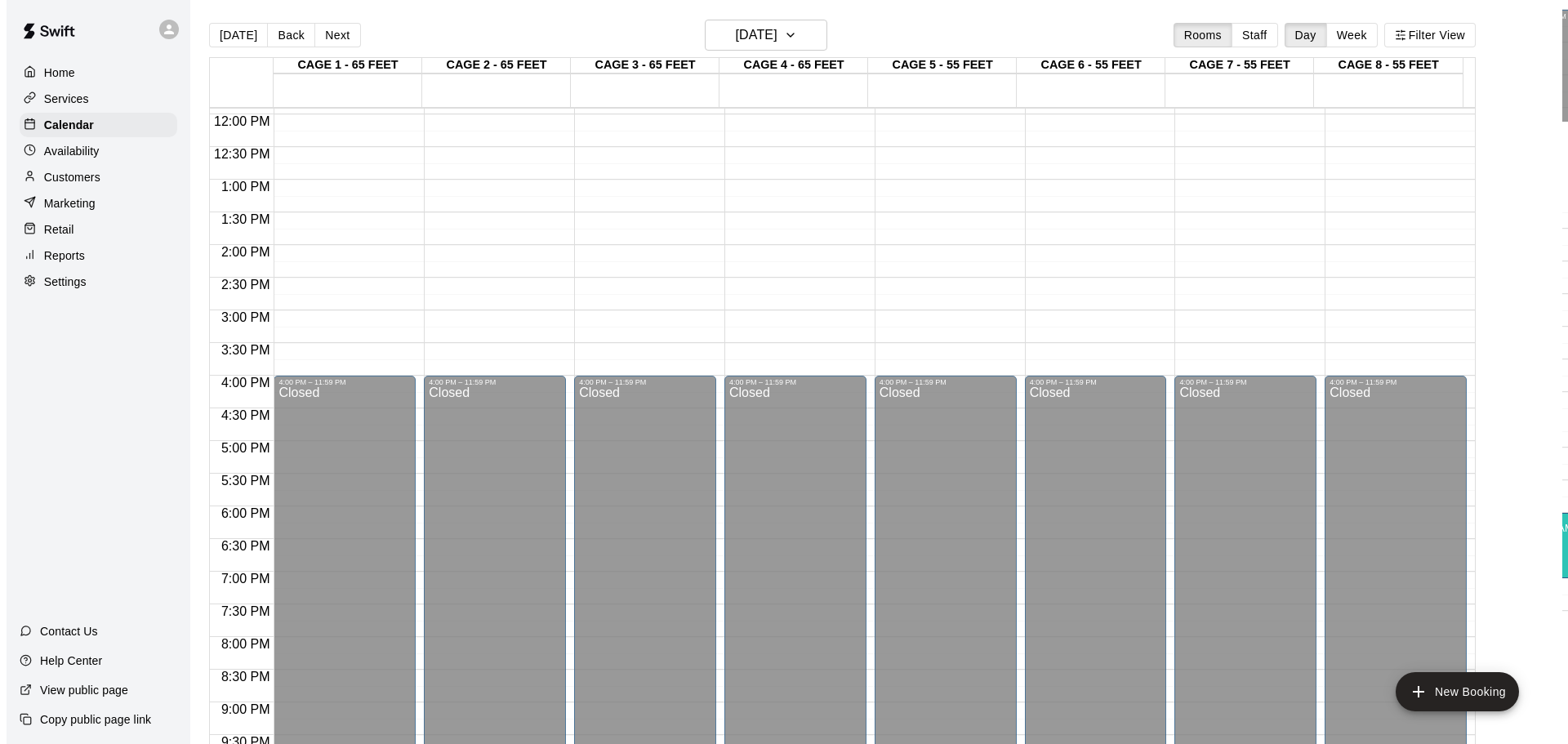
scroll to position [752, 0]
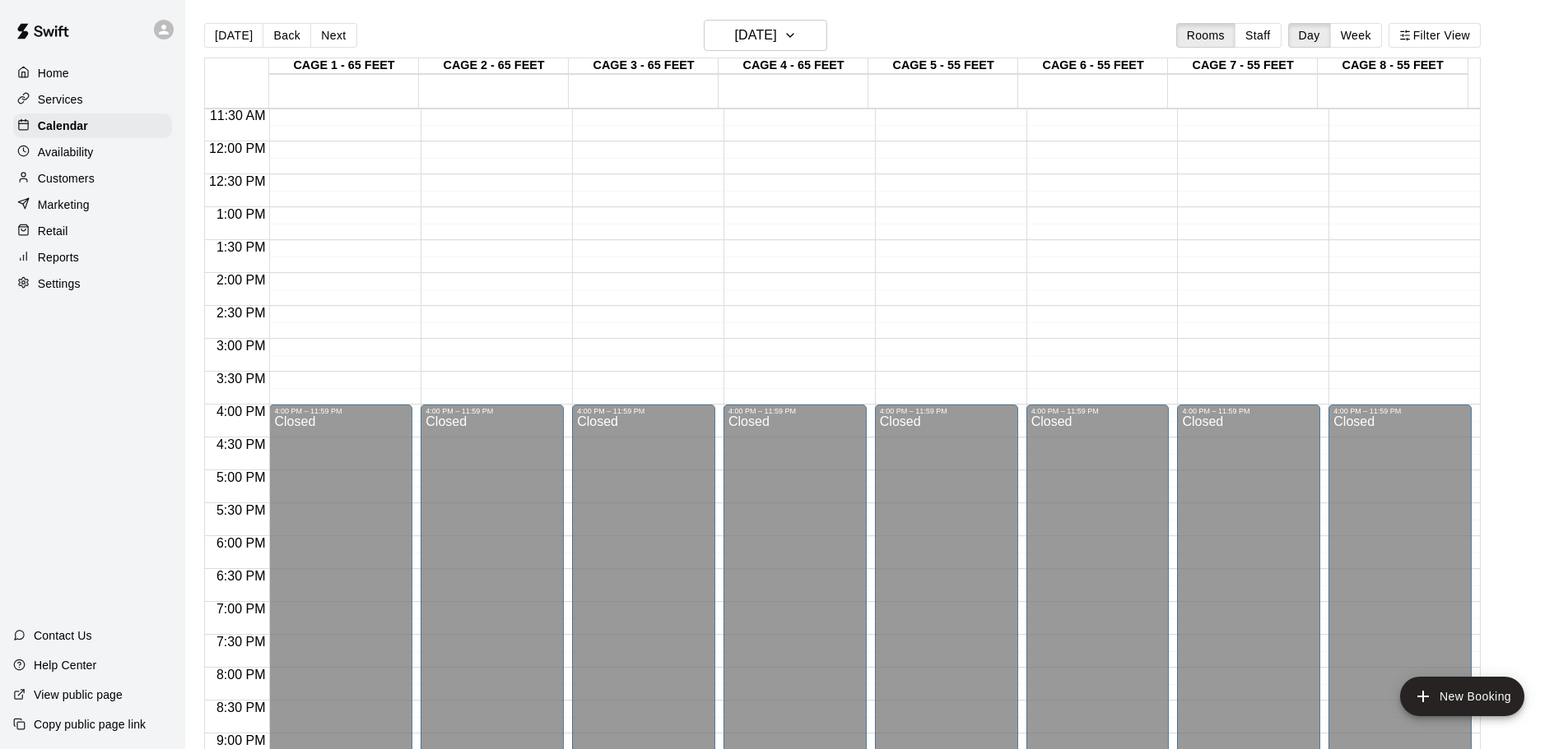
drag, startPoint x: 488, startPoint y: 341, endPoint x: 400, endPoint y: 184, distance: 180.0
click at [400, 184] on div "12:00 AM – 9:00 AM Closed 4:00 PM – 11:59 PM Closed" at bounding box center [341, 142] width 143 height 1579
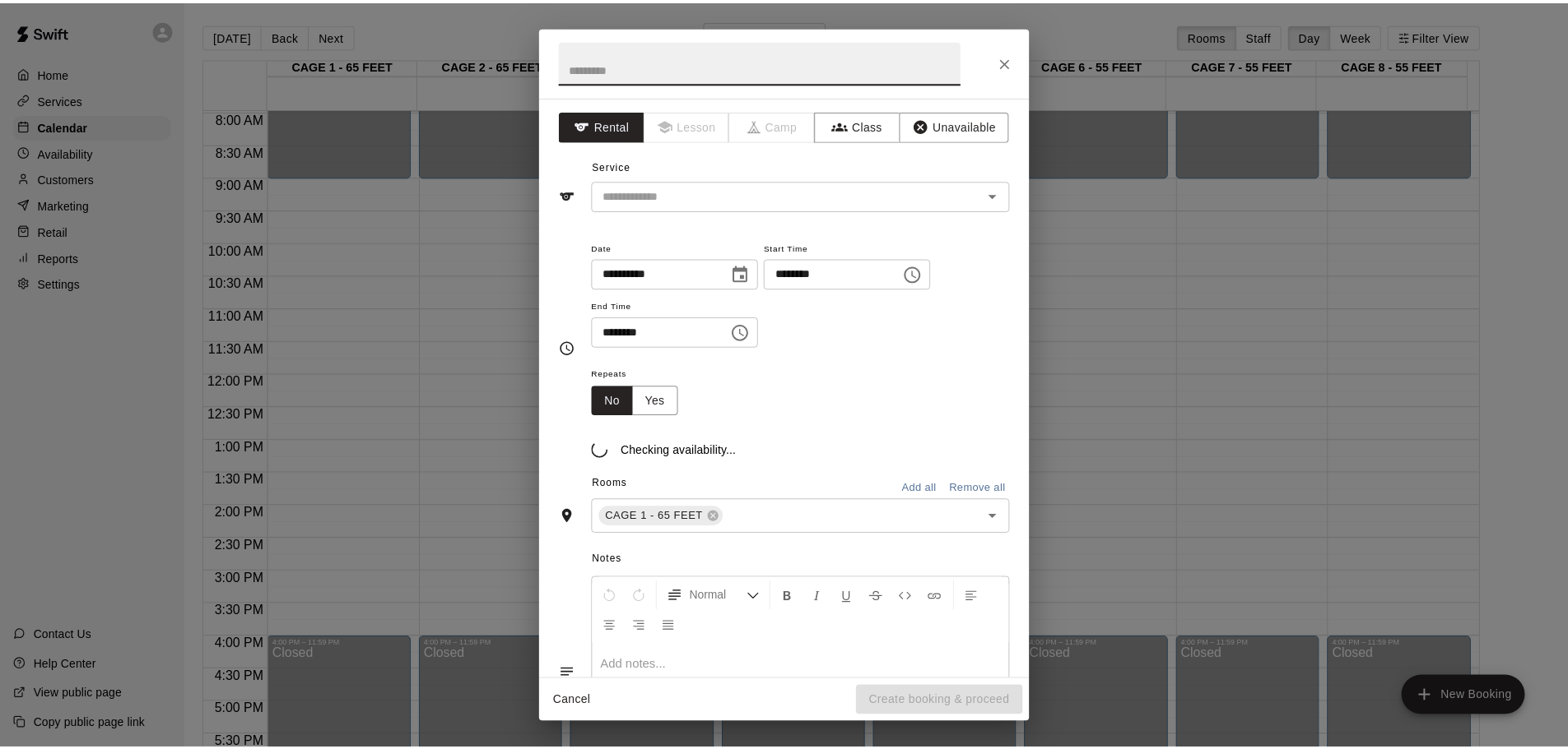
scroll to position [511, 0]
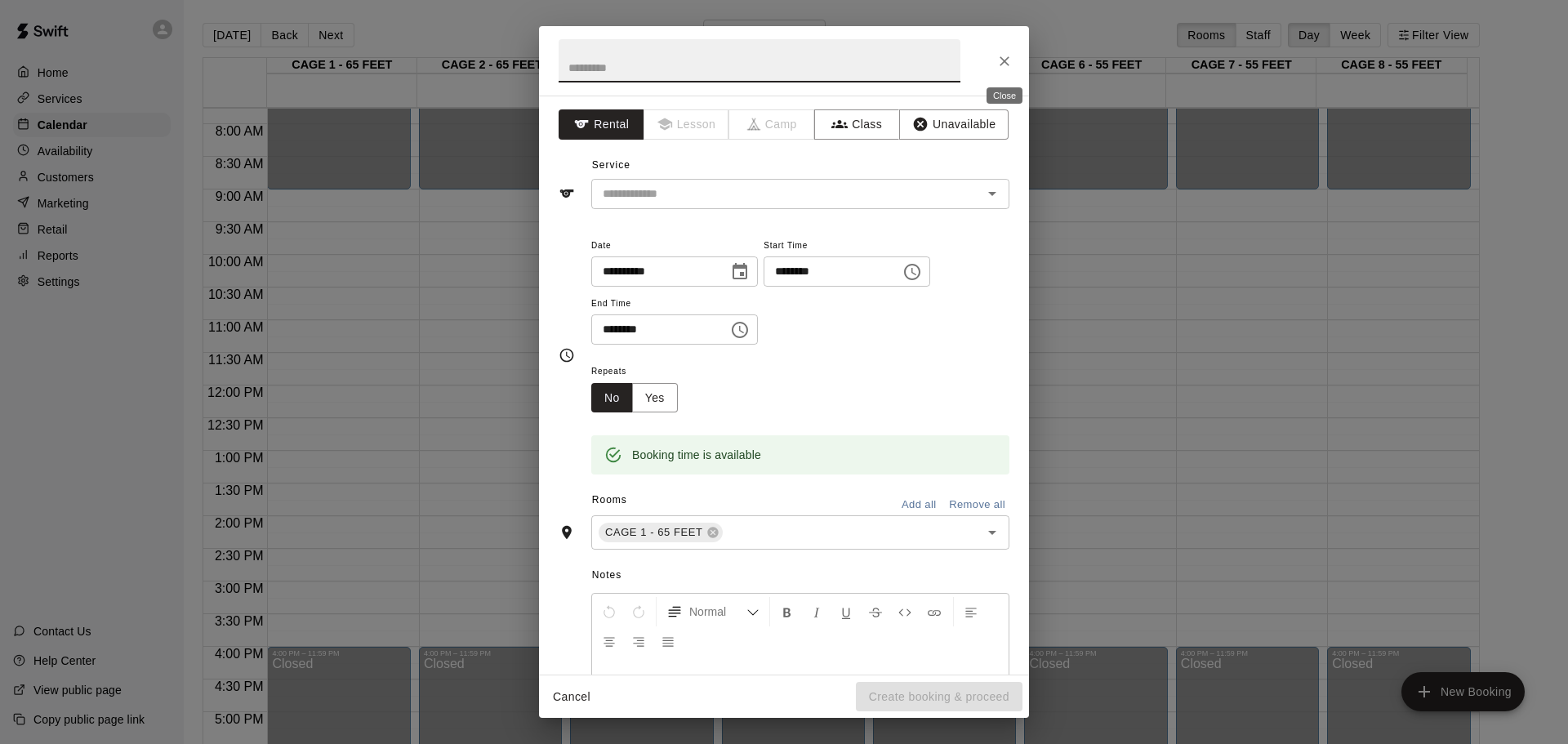
drag, startPoint x: 1003, startPoint y: 55, endPoint x: 996, endPoint y: 43, distance: 13.9
click at [1004, 55] on icon "Close" at bounding box center [1004, 61] width 16 height 16
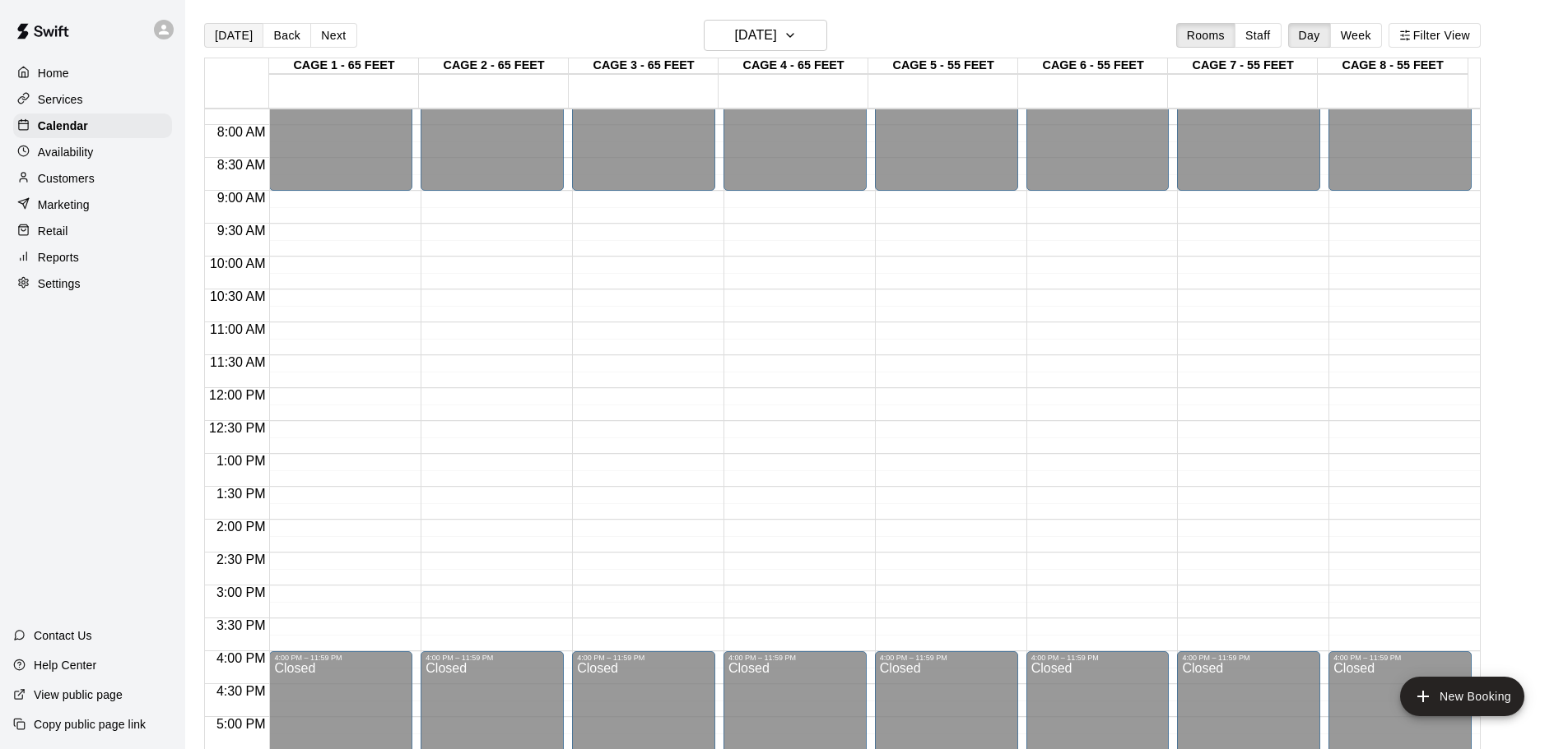
click at [238, 40] on button "[DATE]" at bounding box center [234, 35] width 59 height 25
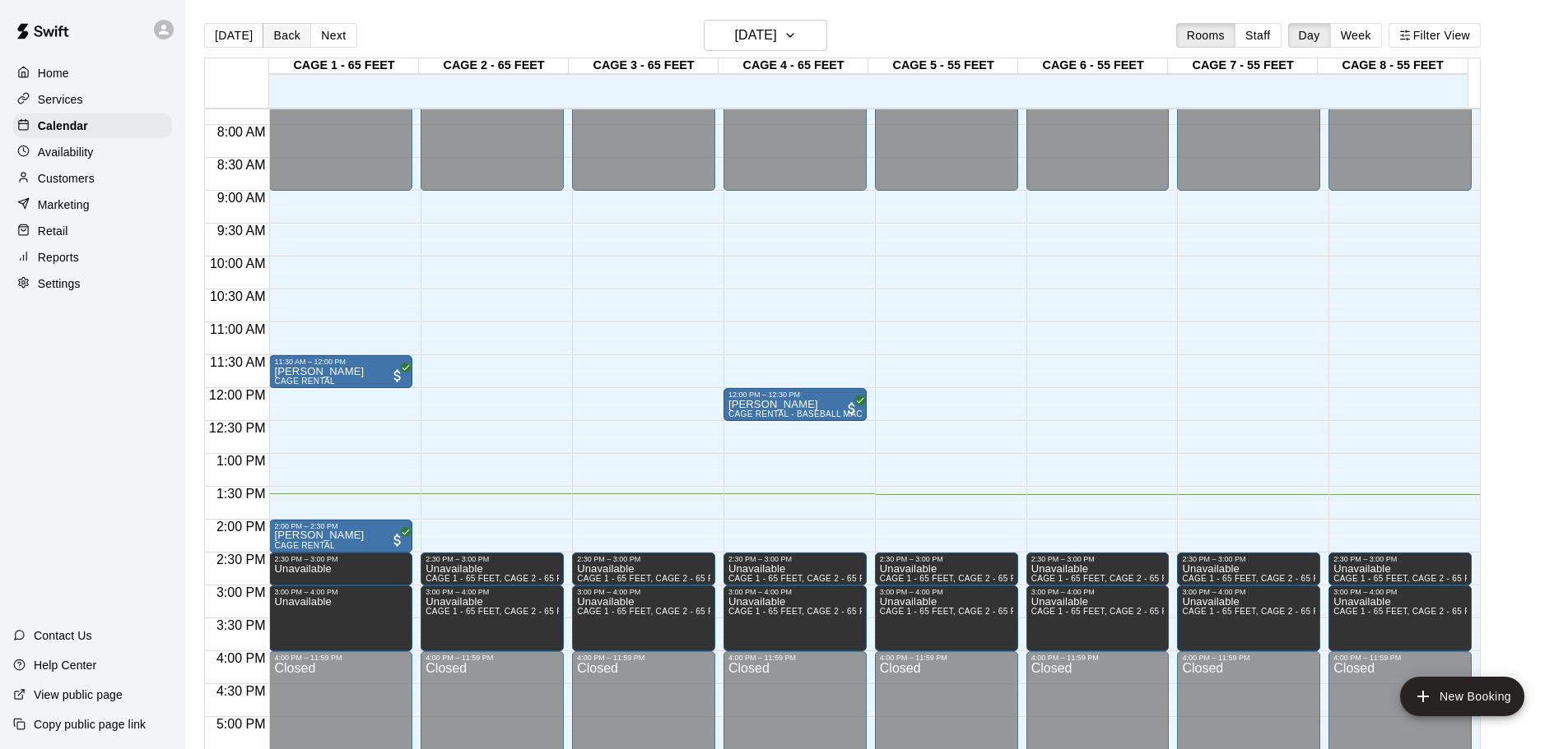
click at [291, 32] on button "Back" at bounding box center [287, 35] width 49 height 25
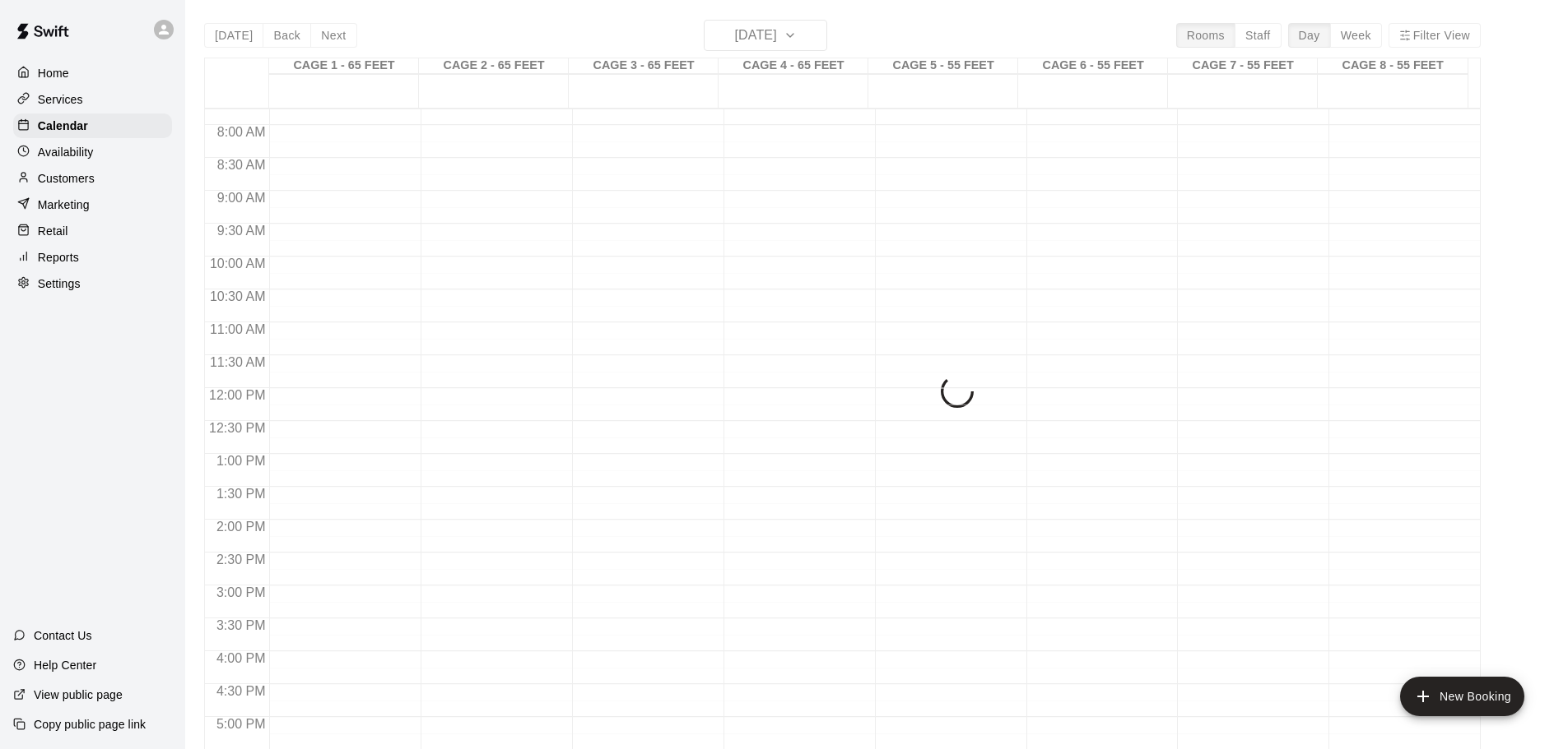
click at [288, 33] on button "Back" at bounding box center [287, 35] width 49 height 25
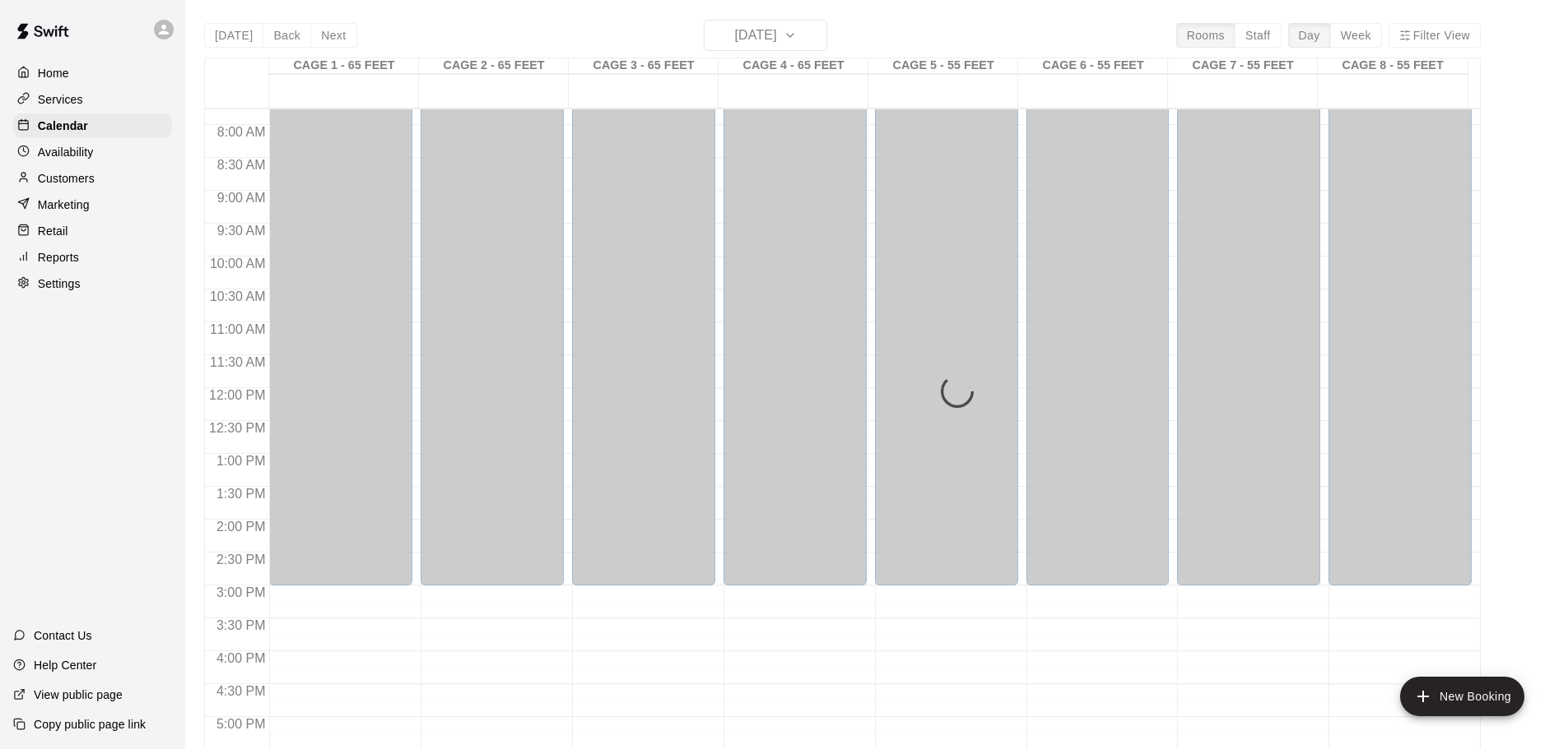
click at [288, 33] on button "Back" at bounding box center [287, 35] width 49 height 25
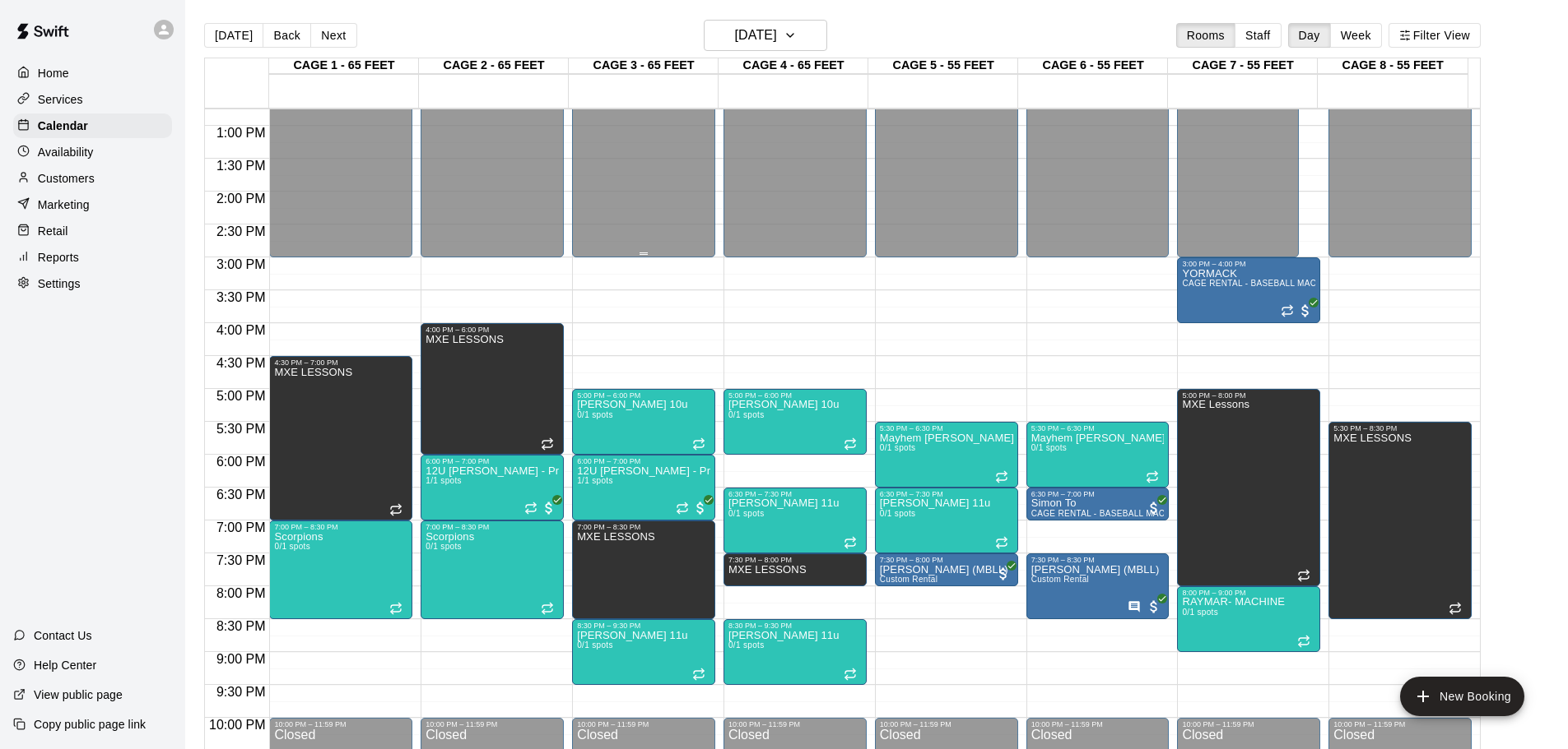
scroll to position [840, 0]
click at [232, 35] on button "[DATE]" at bounding box center [234, 35] width 59 height 25
